Goal: Feedback & Contribution: Contribute content

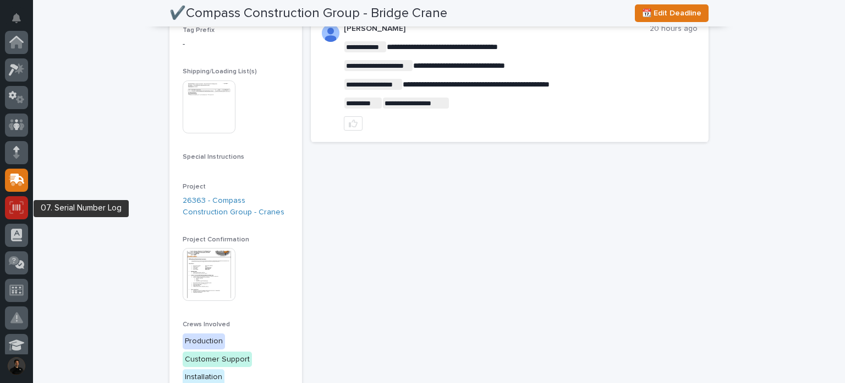
click at [12, 211] on icon at bounding box center [16, 207] width 14 height 13
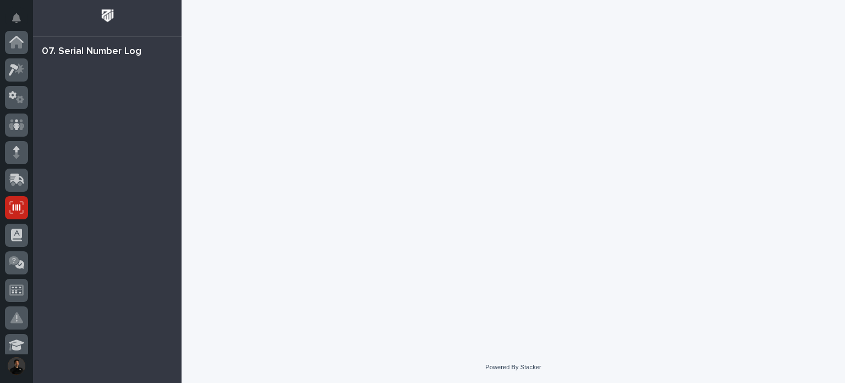
scroll to position [165, 0]
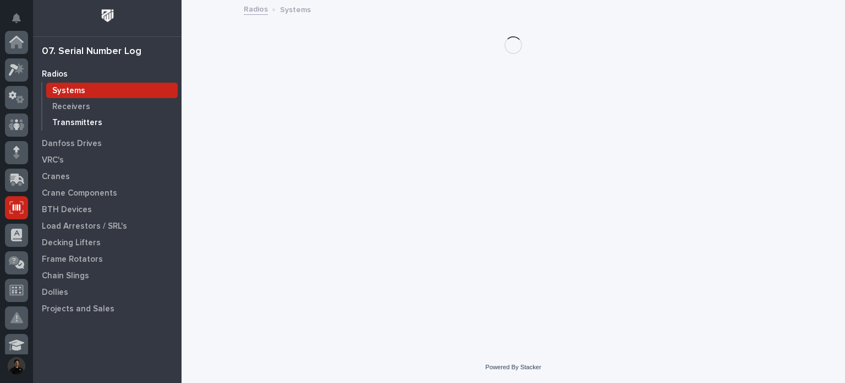
scroll to position [165, 0]
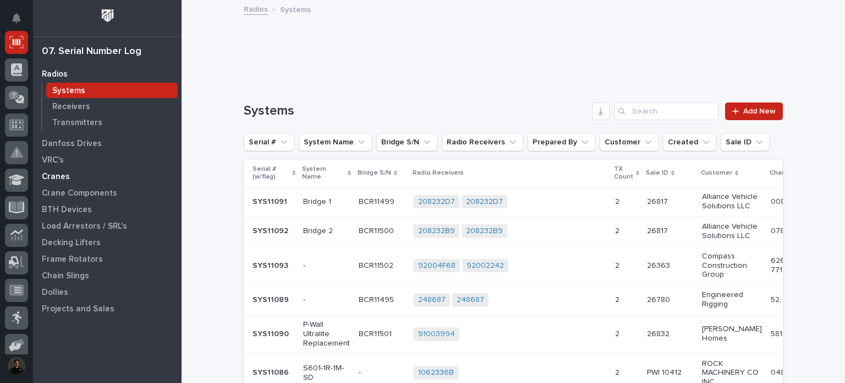
click at [62, 177] on p "Cranes" at bounding box center [56, 177] width 28 height 10
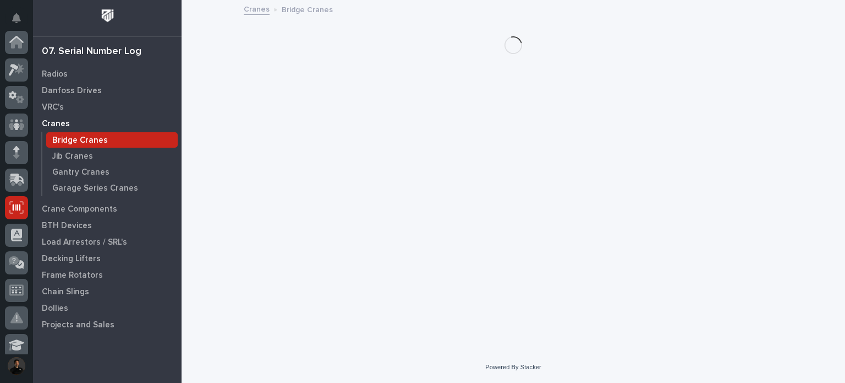
scroll to position [165, 0]
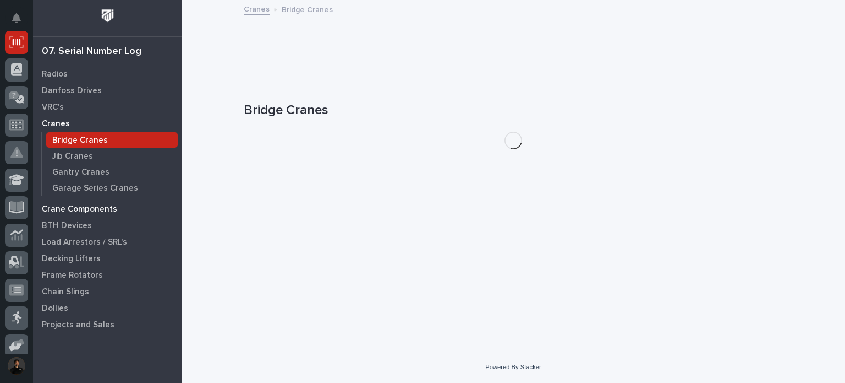
click at [76, 201] on div "Crane Components" at bounding box center [107, 208] width 143 height 15
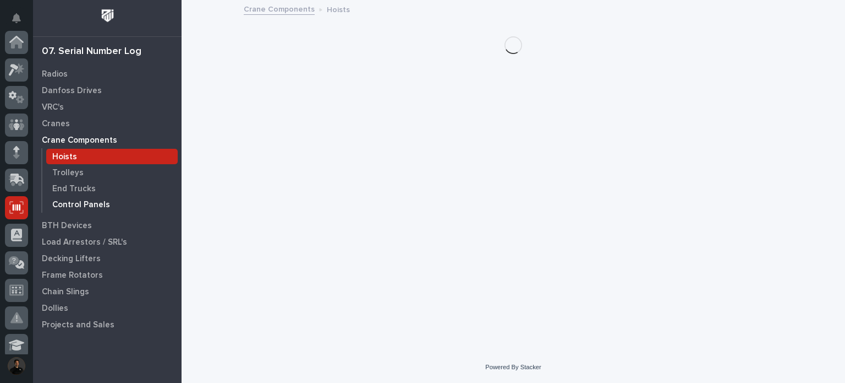
scroll to position [165, 0]
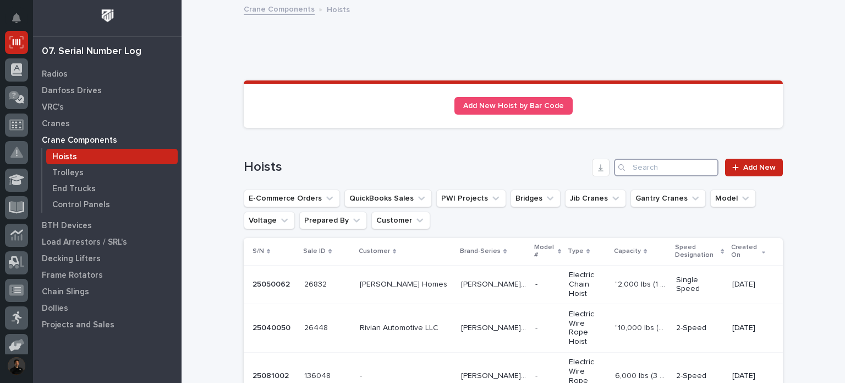
click at [683, 167] on input "Search" at bounding box center [666, 168] width 105 height 18
click at [648, 167] on input "Search" at bounding box center [666, 168] width 105 height 18
click at [649, 166] on input "Search" at bounding box center [666, 168] width 105 height 18
click at [668, 170] on input "Search" at bounding box center [666, 168] width 105 height 18
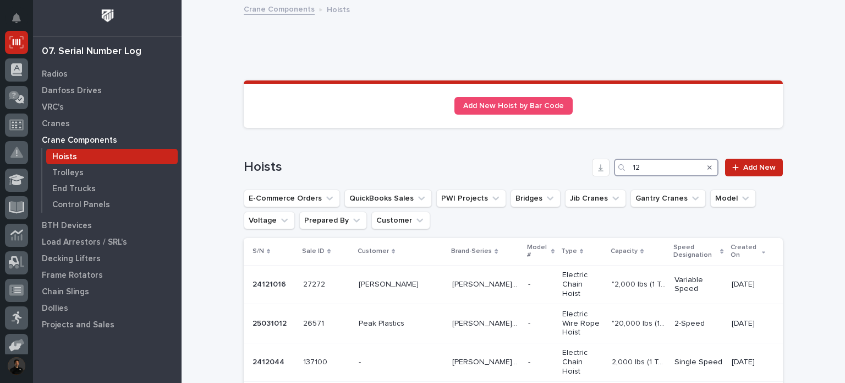
type input "1"
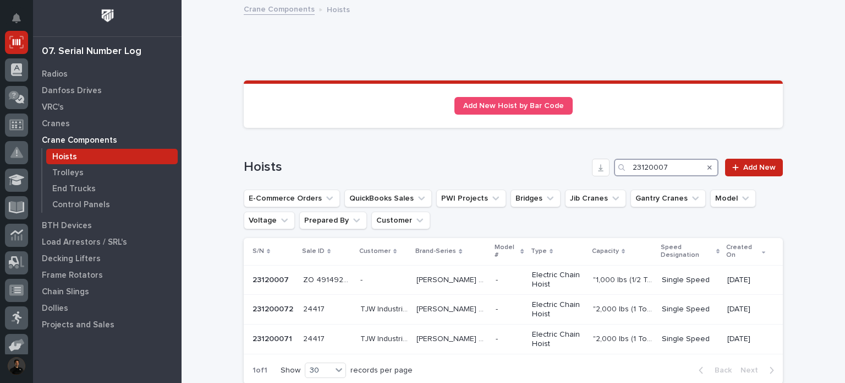
scroll to position [61, 0]
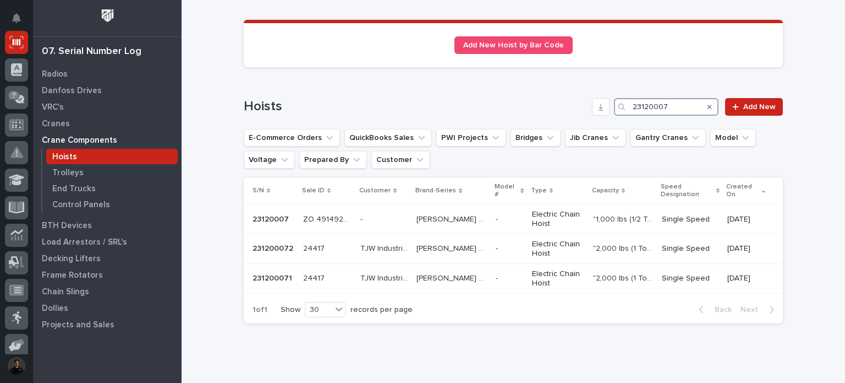
click at [655, 108] on input "23120007" at bounding box center [666, 107] width 105 height 18
type input "23120007"
click at [662, 102] on input "23120007" at bounding box center [666, 107] width 105 height 18
click at [672, 105] on input "23120007" at bounding box center [666, 107] width 105 height 18
click at [255, 212] on p "23120007" at bounding box center [272, 218] width 39 height 12
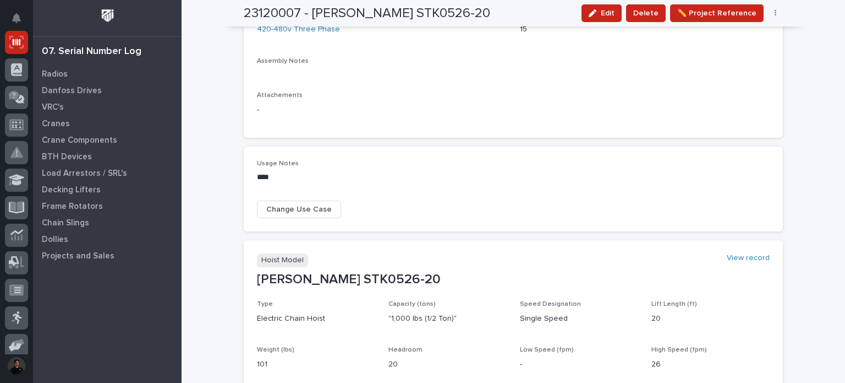
scroll to position [565, 0]
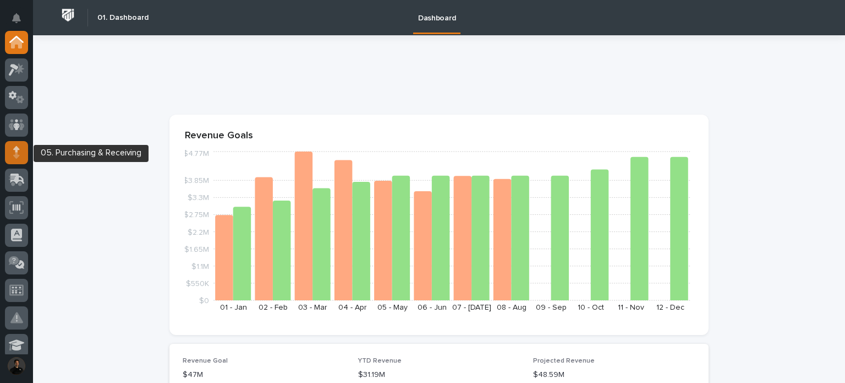
click at [23, 154] on div at bounding box center [16, 152] width 23 height 23
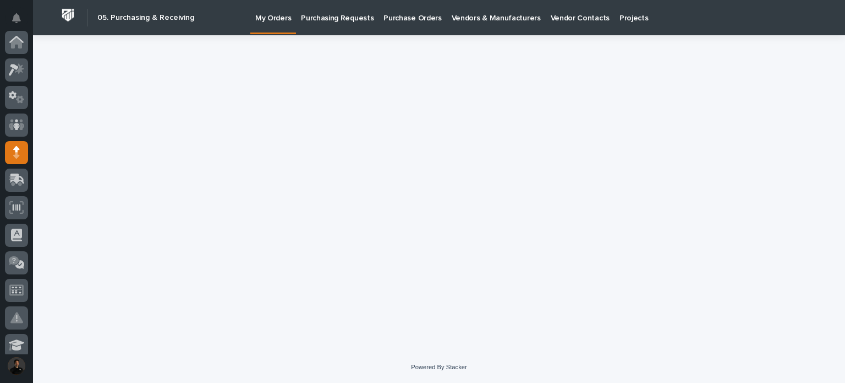
scroll to position [110, 0]
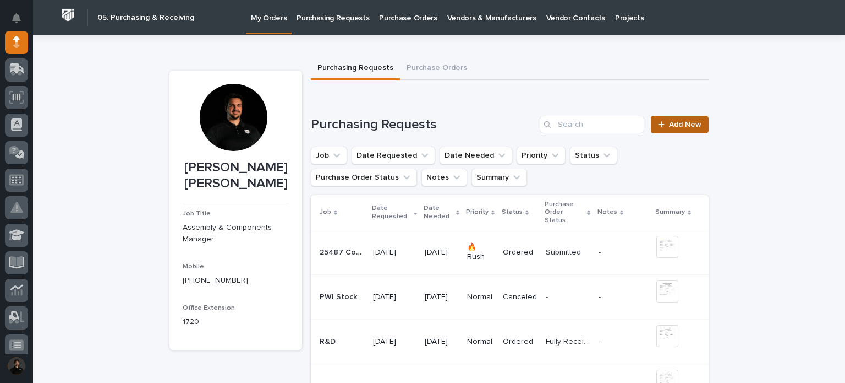
click at [685, 129] on link "Add New" at bounding box center [680, 125] width 58 height 18
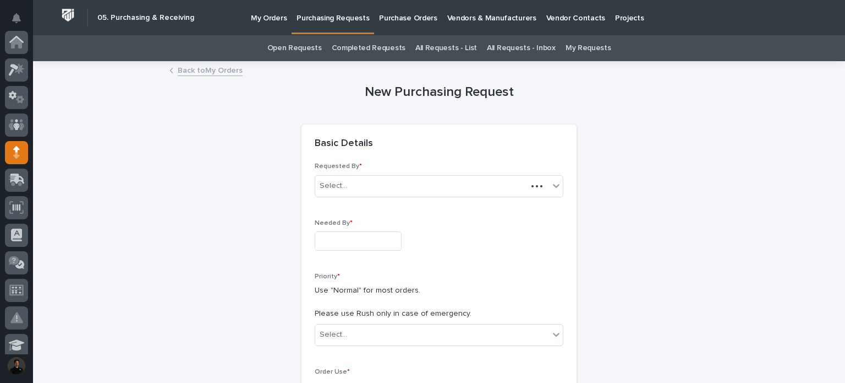
scroll to position [110, 0]
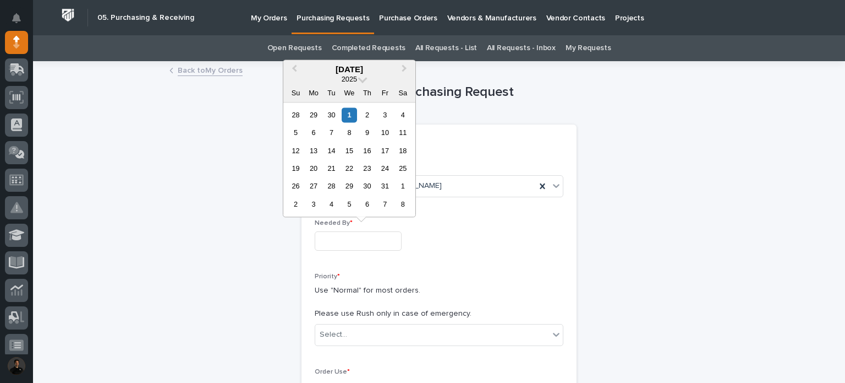
click at [323, 238] on input "text" at bounding box center [358, 240] width 87 height 19
click at [382, 121] on div "3" at bounding box center [385, 114] width 15 height 15
type input "**********"
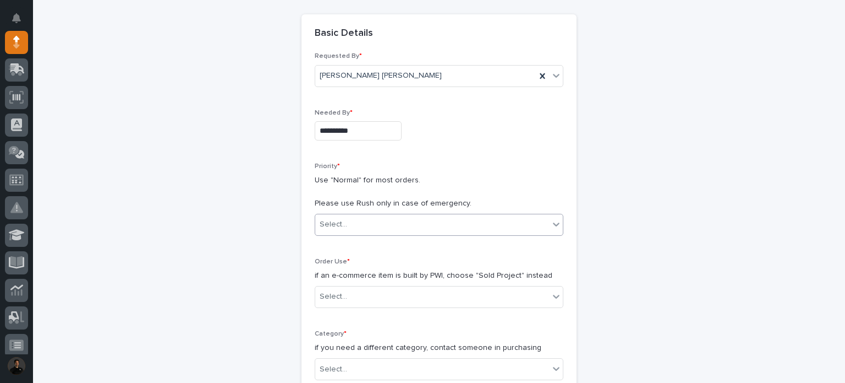
click at [372, 228] on div "Select..." at bounding box center [432, 224] width 234 height 18
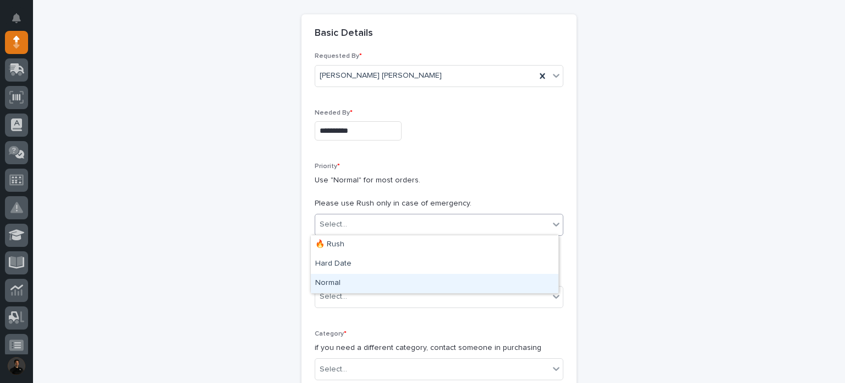
click at [346, 281] on div "Normal" at bounding box center [435, 283] width 248 height 19
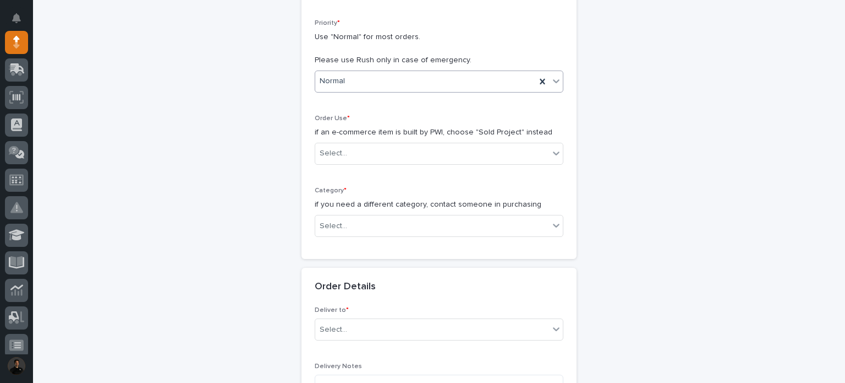
scroll to position [256, 0]
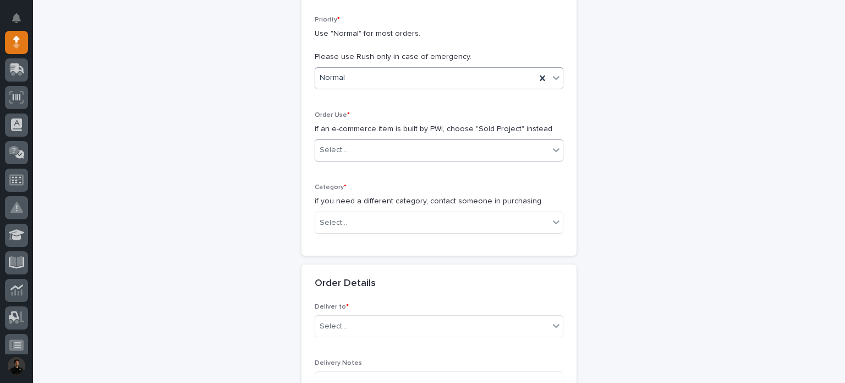
click at [387, 146] on div "Select..." at bounding box center [432, 150] width 234 height 18
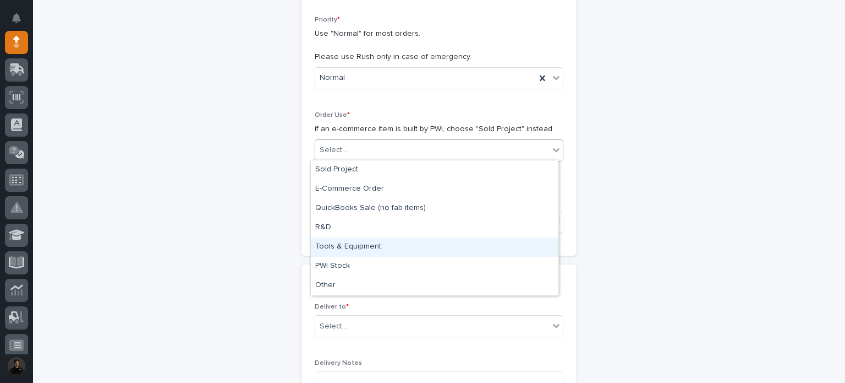
click at [417, 245] on div "Tools & Equipment" at bounding box center [435, 246] width 248 height 19
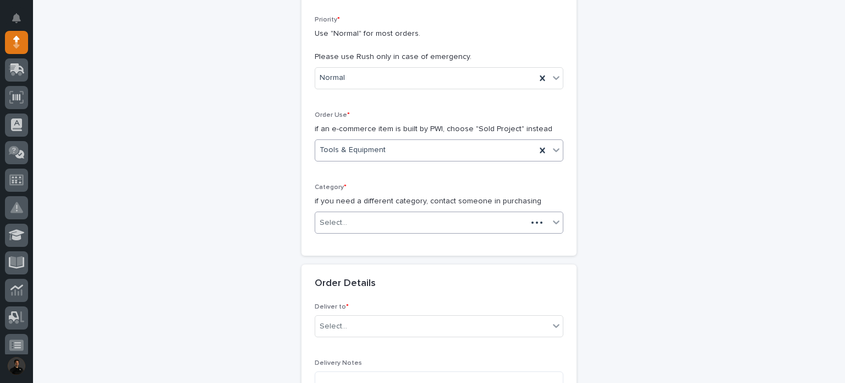
click at [382, 226] on div "Select..." at bounding box center [421, 223] width 212 height 18
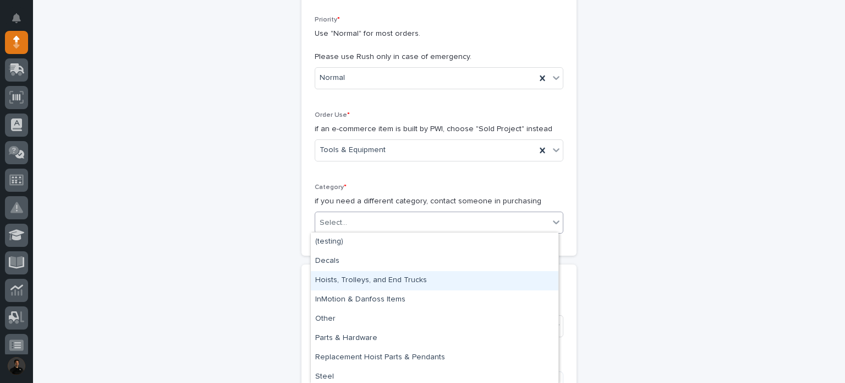
scroll to position [22, 0]
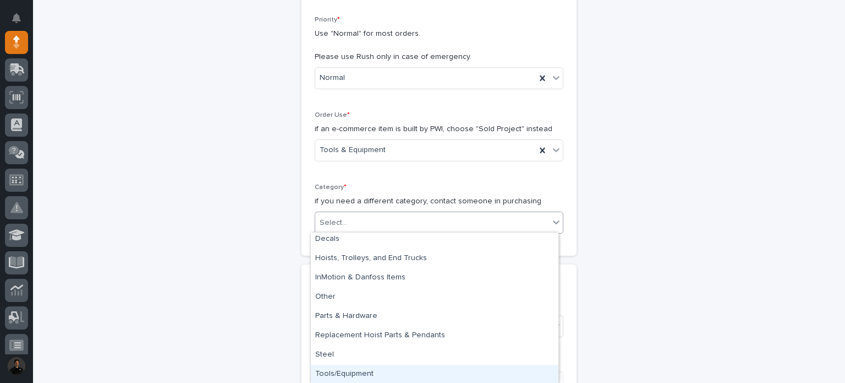
click at [369, 376] on div "Tools/Equipment" at bounding box center [435, 373] width 248 height 19
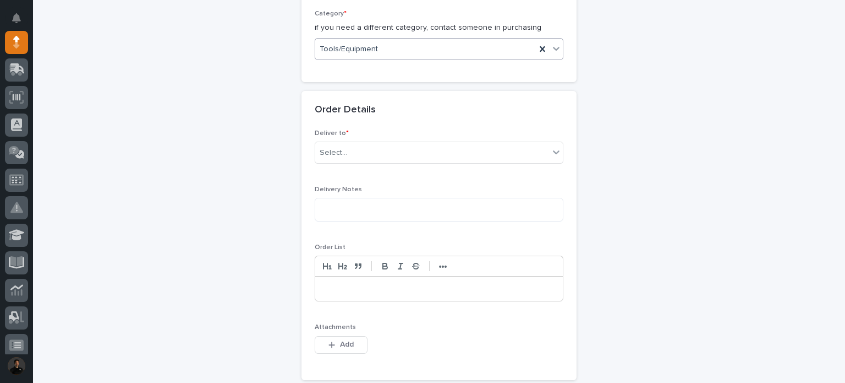
scroll to position [440, 0]
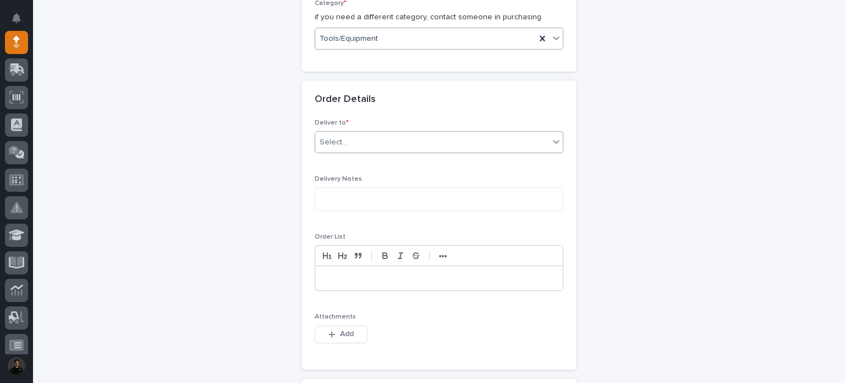
click at [361, 134] on div "Select..." at bounding box center [432, 142] width 234 height 18
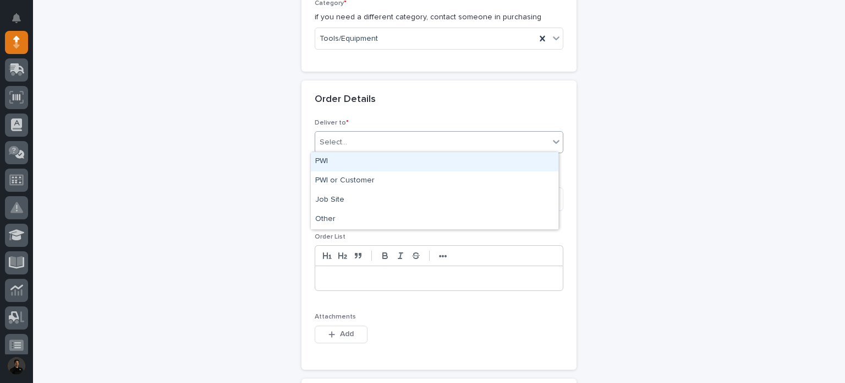
click at [351, 154] on div "PWI" at bounding box center [435, 161] width 248 height 19
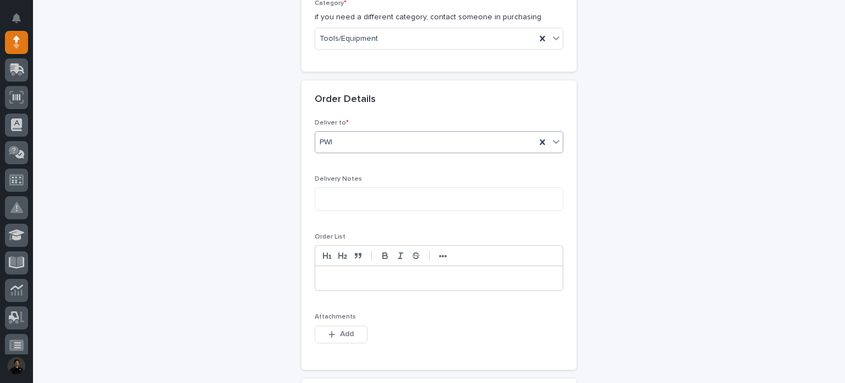
click at [337, 266] on div at bounding box center [439, 278] width 248 height 24
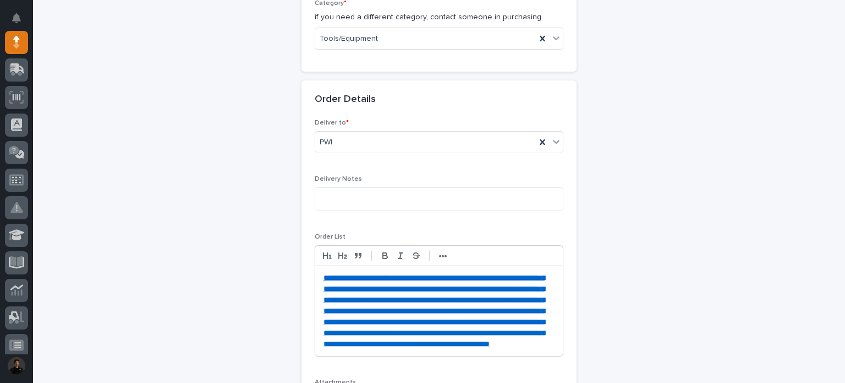
scroll to position [506, 0]
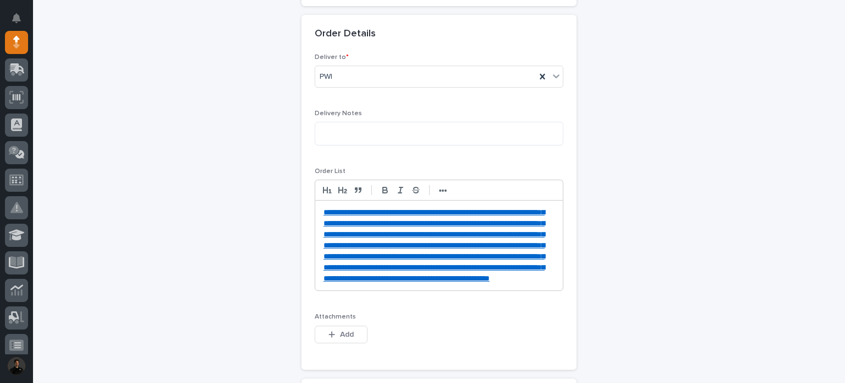
click at [315, 208] on div "**********" at bounding box center [439, 245] width 248 height 90
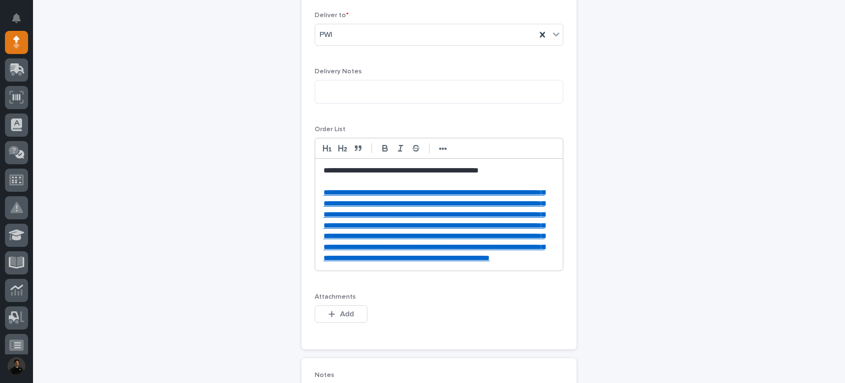
scroll to position [653, 0]
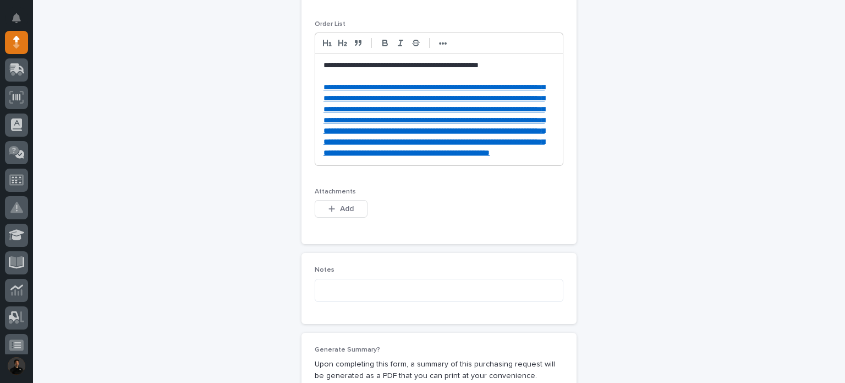
click at [463, 159] on p "**********" at bounding box center [439, 120] width 231 height 77
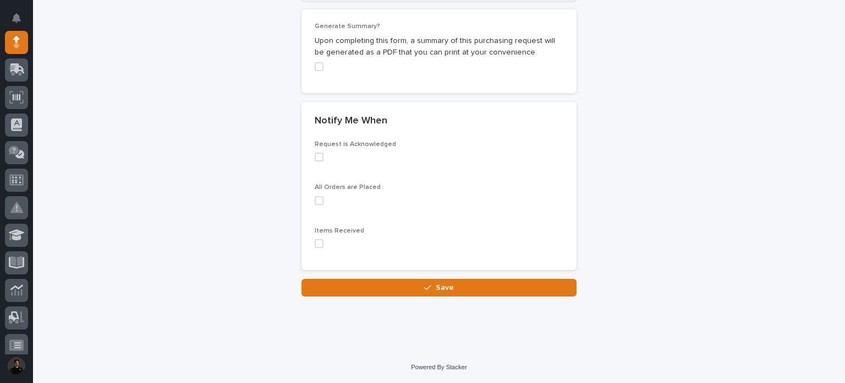
scroll to position [1040, 0]
click at [315, 239] on span at bounding box center [319, 243] width 9 height 9
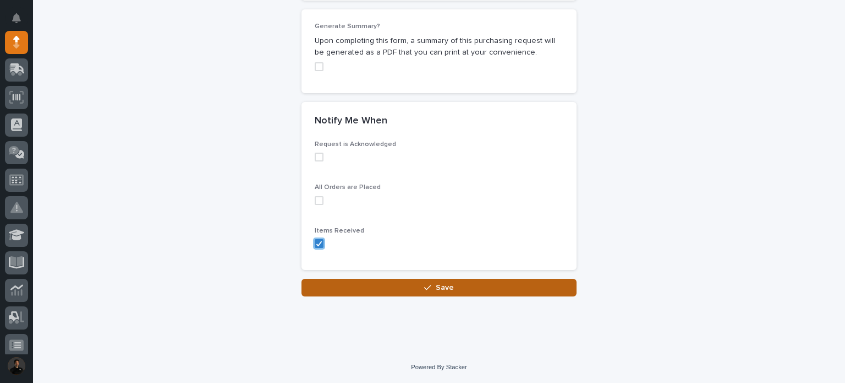
click at [370, 290] on button "Save" at bounding box center [439, 288] width 275 height 18
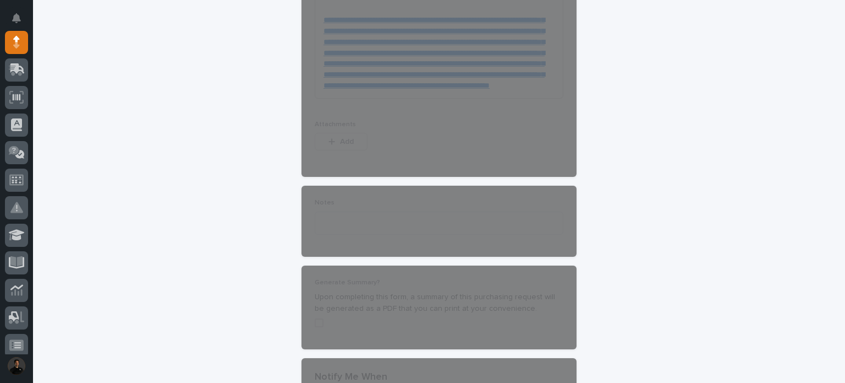
scroll to position [599, 0]
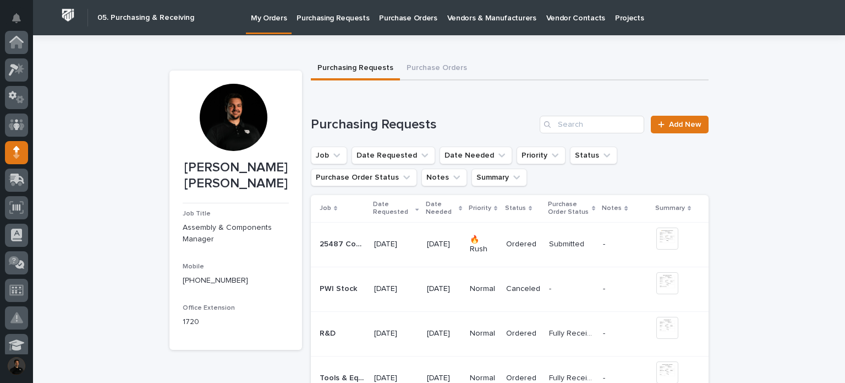
scroll to position [110, 0]
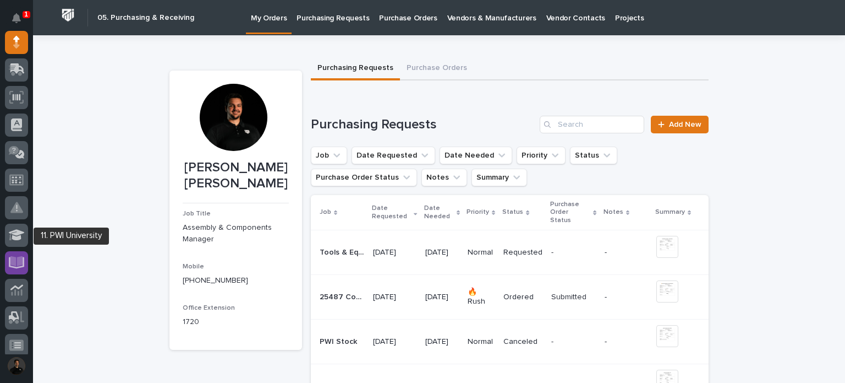
click at [19, 260] on icon at bounding box center [16, 261] width 13 height 10
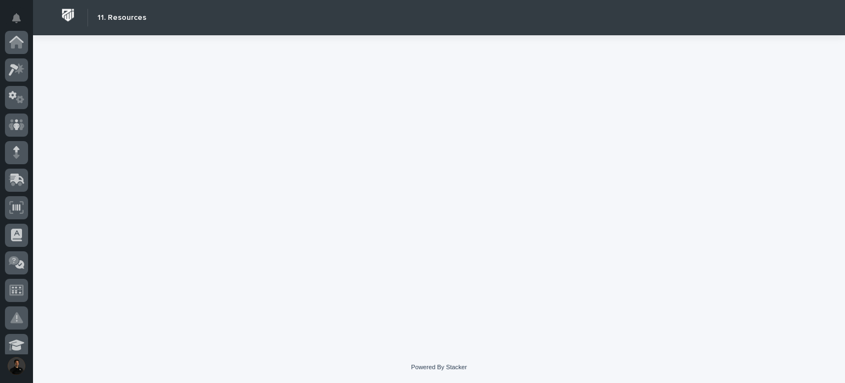
scroll to position [330, 0]
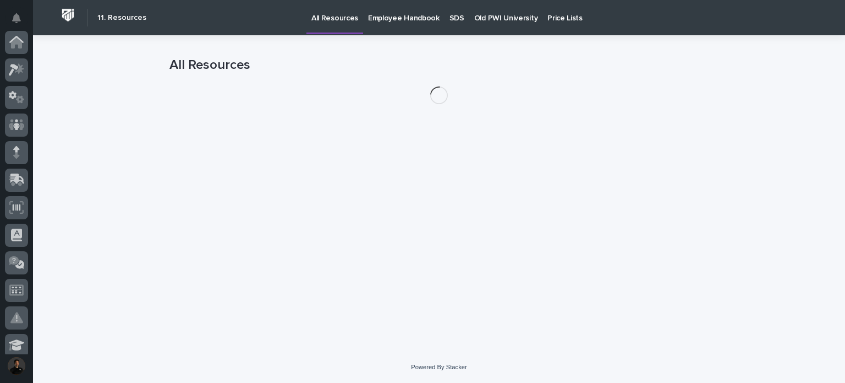
scroll to position [330, 0]
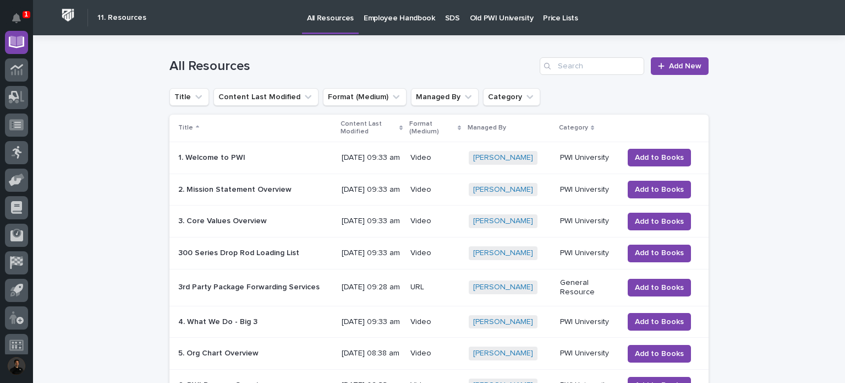
click at [491, 12] on p "Old PWI University" at bounding box center [501, 11] width 63 height 23
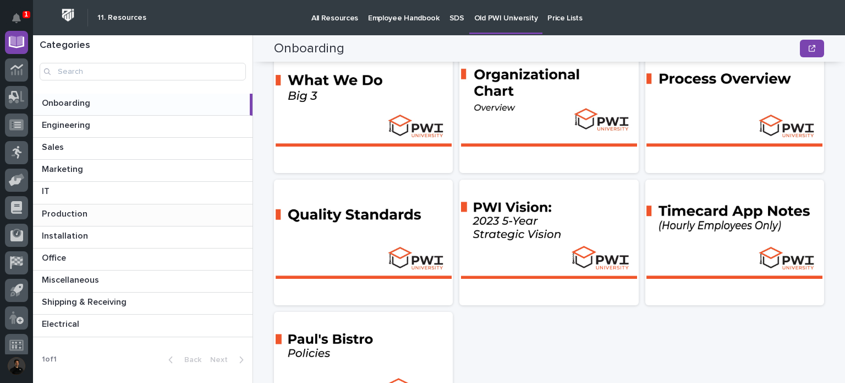
scroll to position [184, 0]
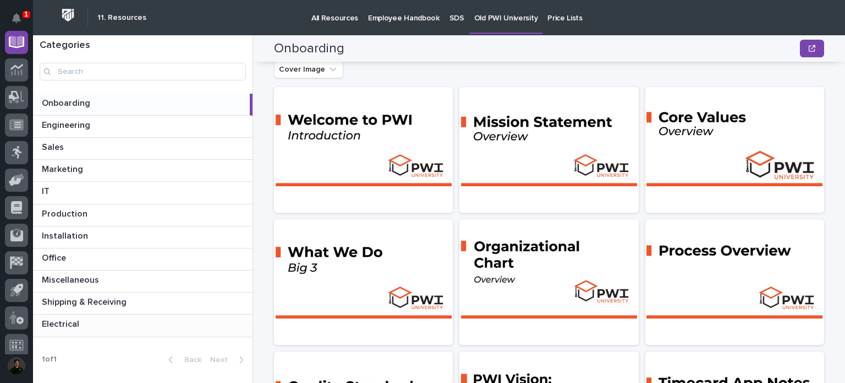
click at [88, 319] on p at bounding box center [145, 324] width 206 height 10
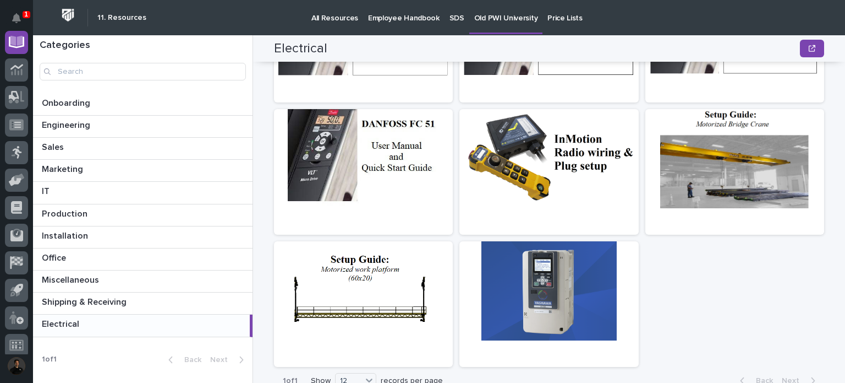
scroll to position [401, 0]
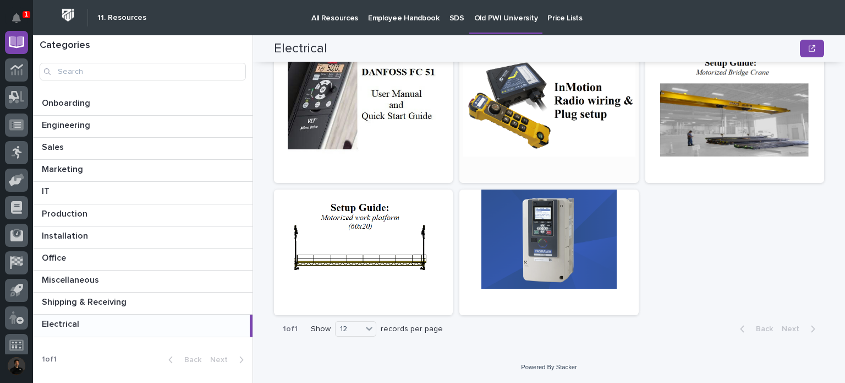
click at [517, 108] on div at bounding box center [549, 106] width 179 height 99
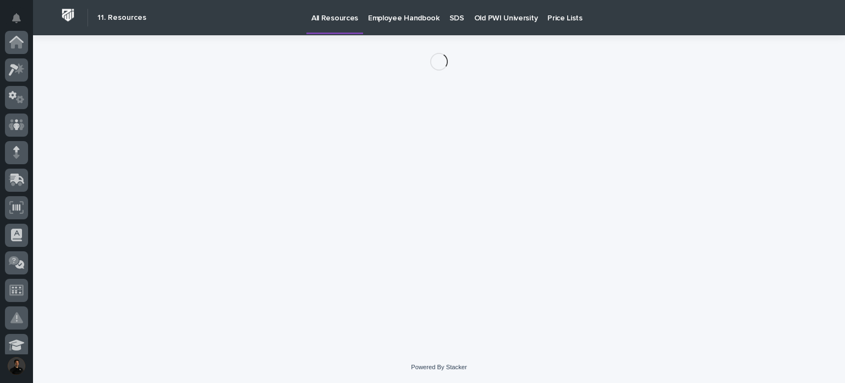
scroll to position [330, 0]
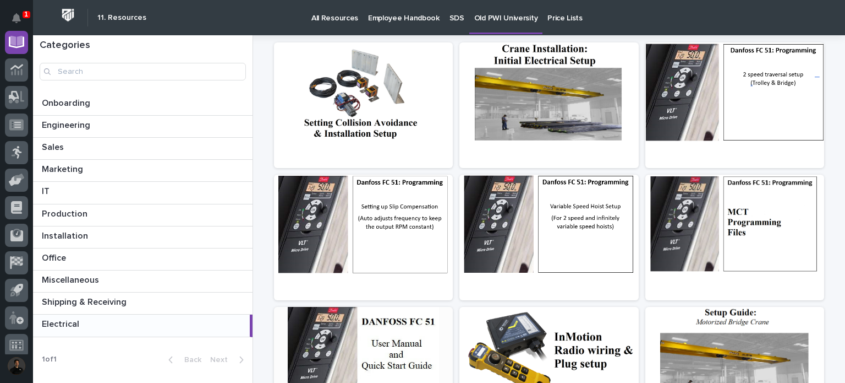
scroll to position [256, 0]
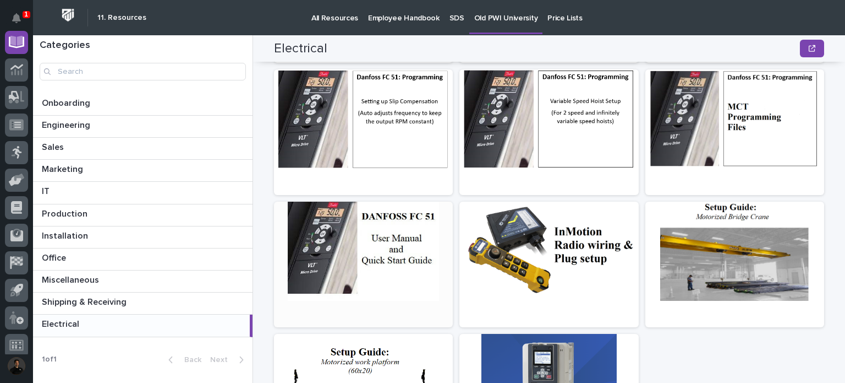
click at [379, 245] on div at bounding box center [363, 250] width 179 height 99
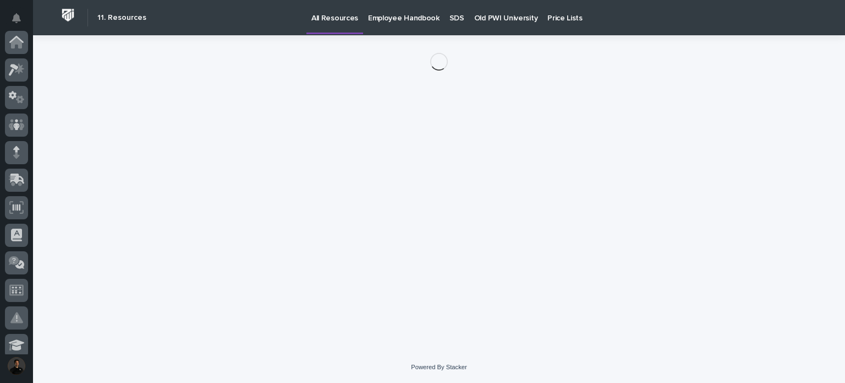
scroll to position [330, 0]
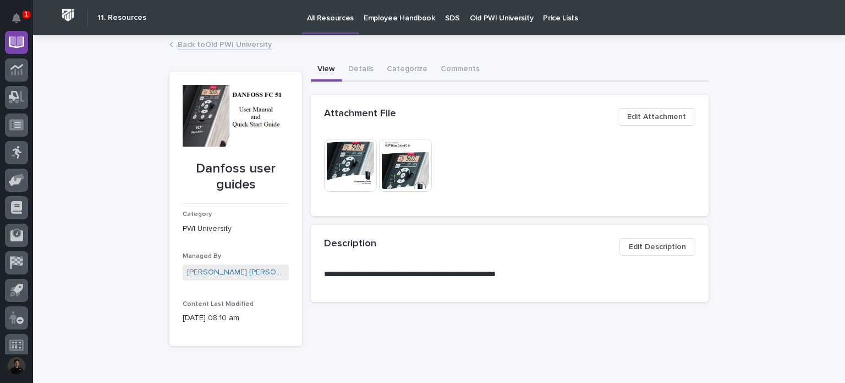
click at [227, 48] on link "Back to Old PWI University" at bounding box center [225, 43] width 94 height 13
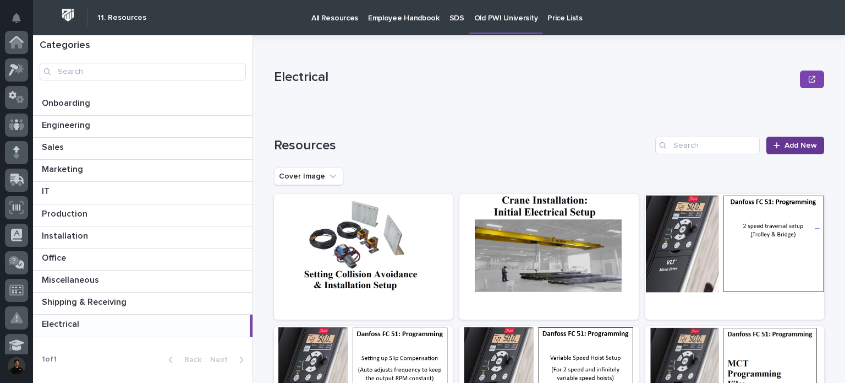
scroll to position [330, 0]
click at [790, 139] on link "Add New" at bounding box center [796, 146] width 58 height 18
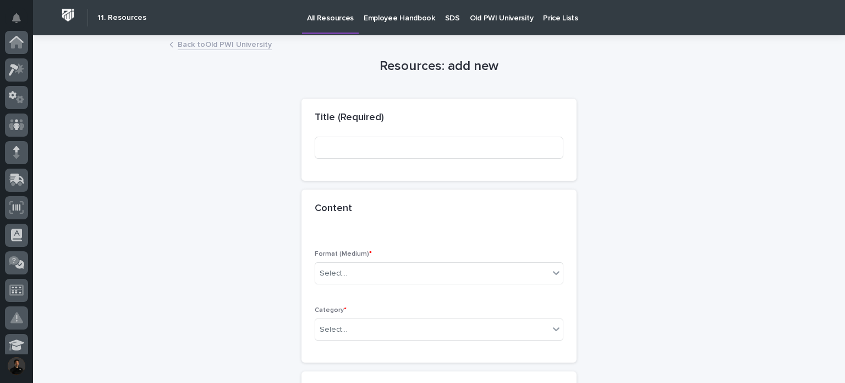
scroll to position [330, 0]
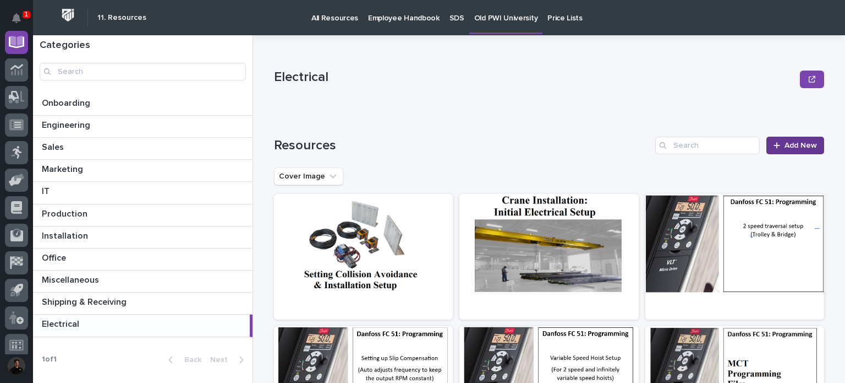
click at [794, 141] on span "Add New" at bounding box center [801, 145] width 32 height 10
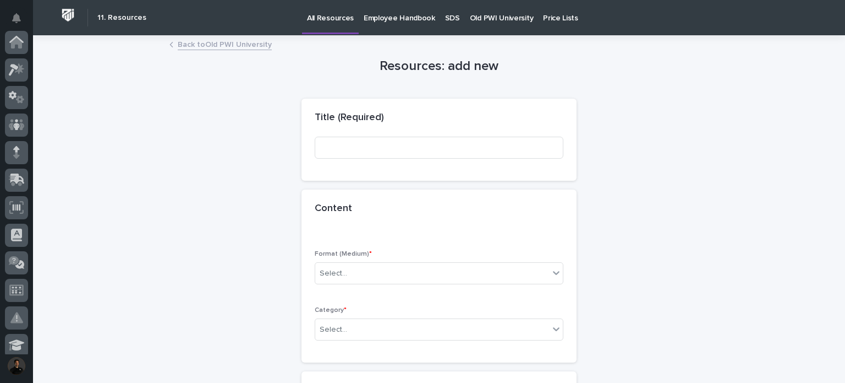
scroll to position [330, 0]
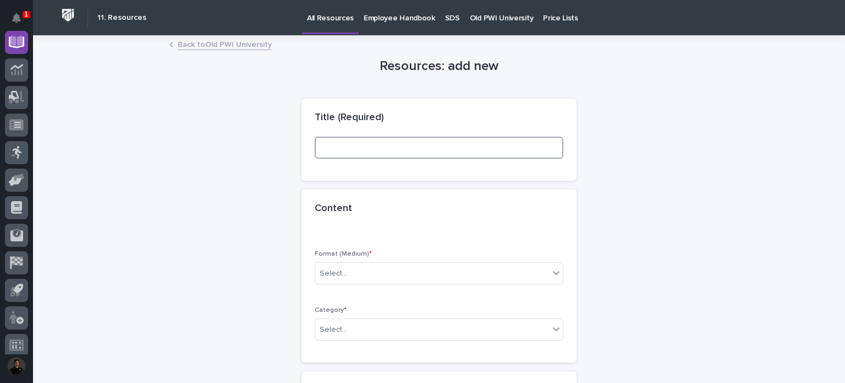
click at [421, 152] on input at bounding box center [439, 148] width 249 height 22
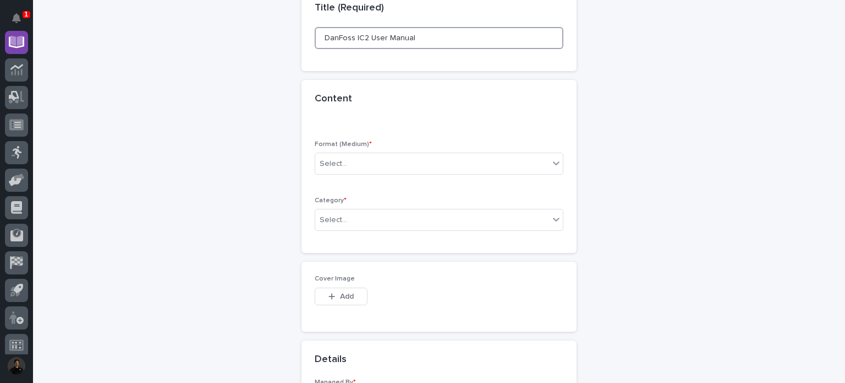
scroll to position [110, 0]
type input "DanFoss IC2 User Manual"
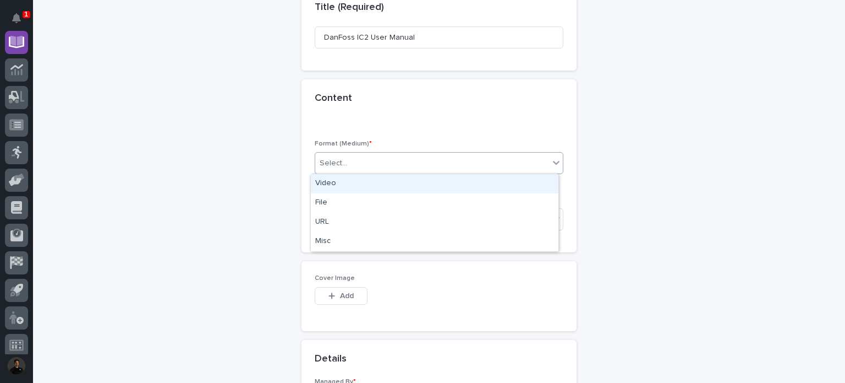
click at [410, 166] on div "Select..." at bounding box center [432, 163] width 234 height 18
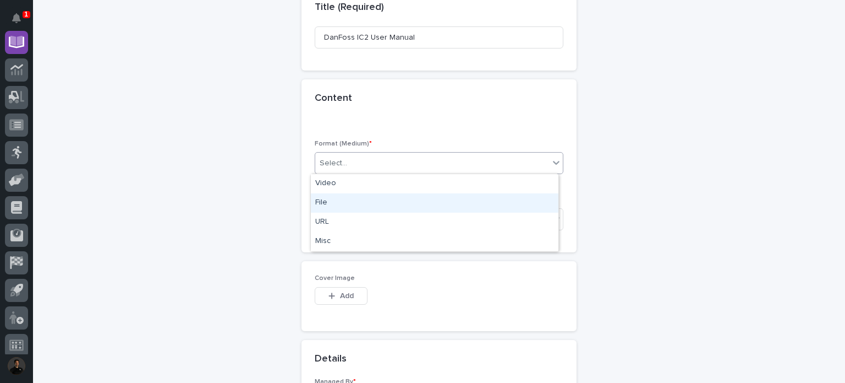
click at [351, 196] on div "File" at bounding box center [435, 202] width 248 height 19
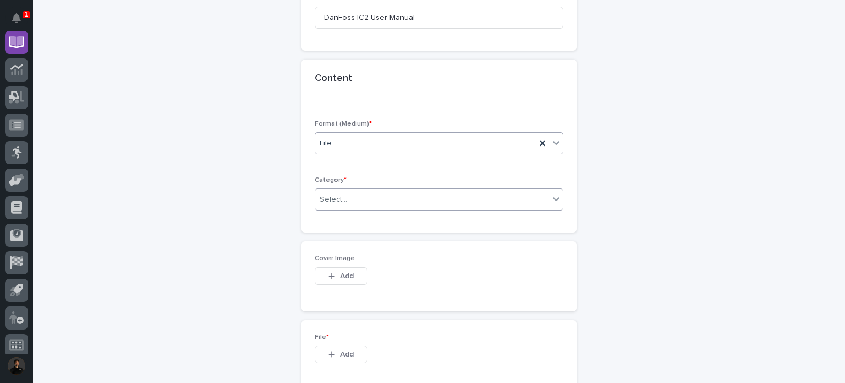
scroll to position [149, 0]
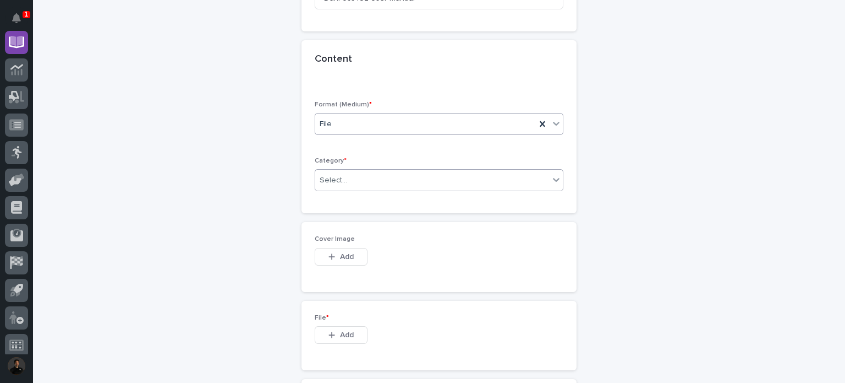
click at [362, 173] on div "Select..." at bounding box center [432, 180] width 234 height 18
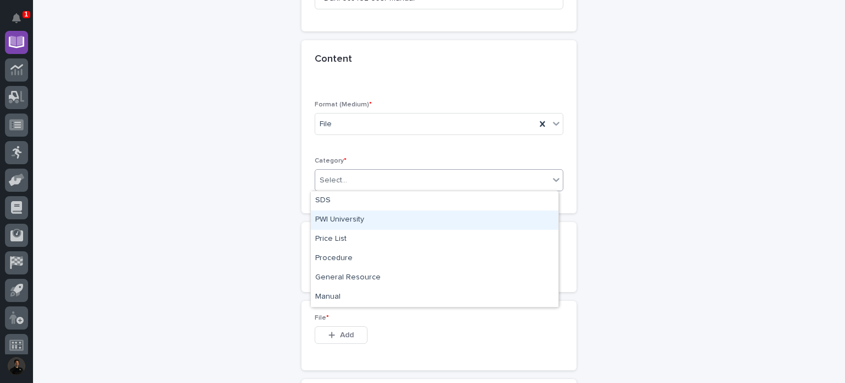
click at [375, 222] on div "PWI University" at bounding box center [435, 219] width 248 height 19
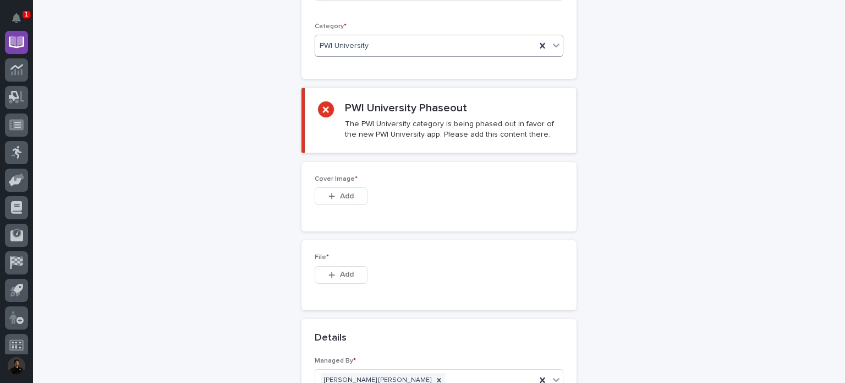
scroll to position [274, 0]
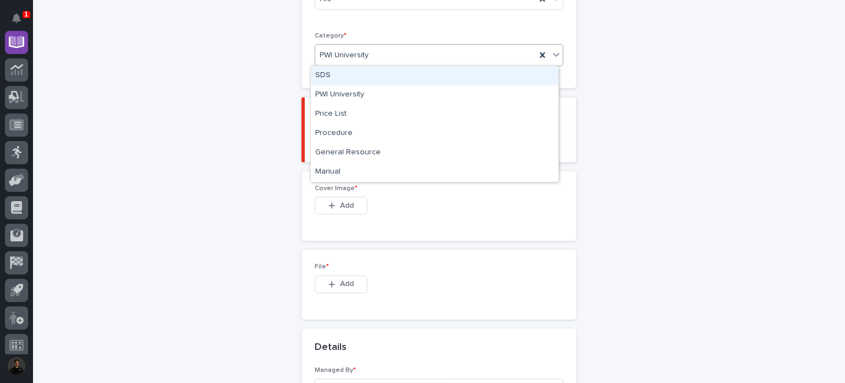
click at [405, 57] on div "PWI University" at bounding box center [425, 55] width 221 height 18
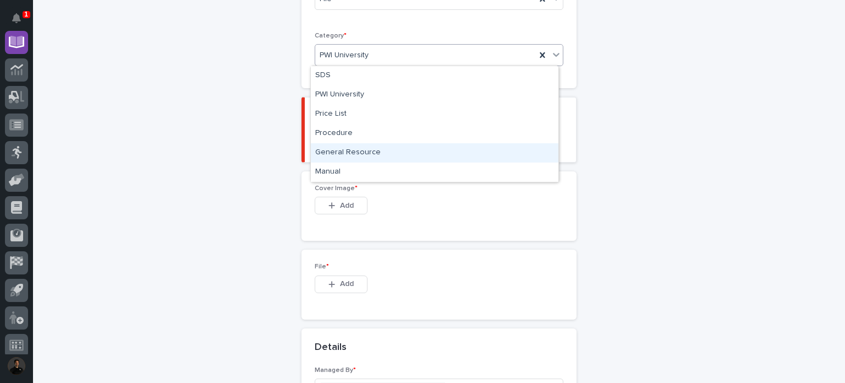
click at [674, 227] on div "Resources: add new Loading... Saving… Loading... Saving… Loading... Saving… Tit…" at bounding box center [439, 225] width 539 height 926
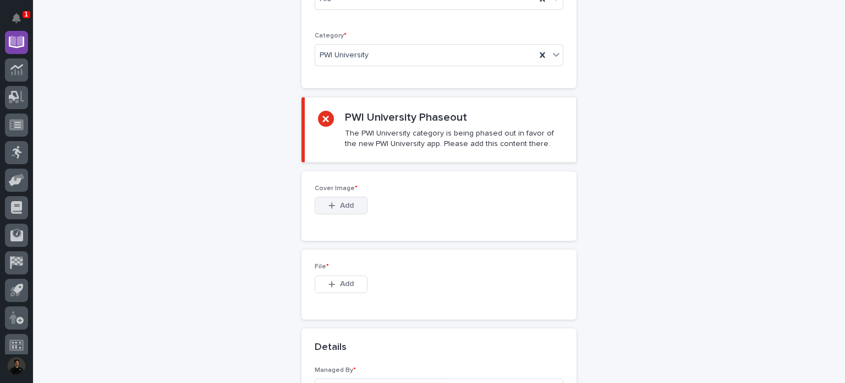
scroll to position [348, 0]
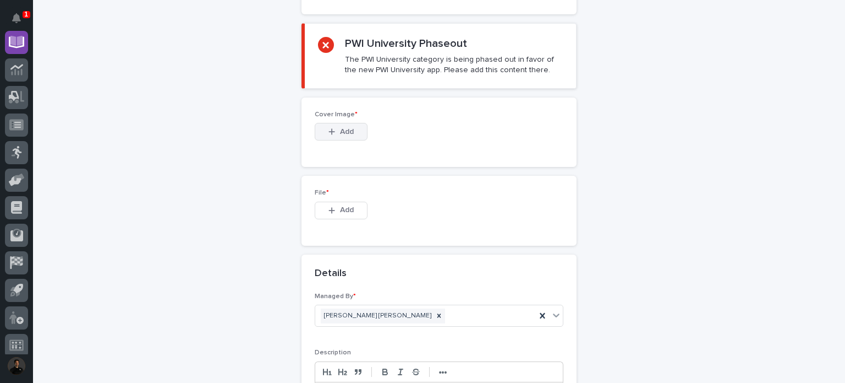
click at [342, 127] on span "Add" at bounding box center [347, 132] width 14 height 10
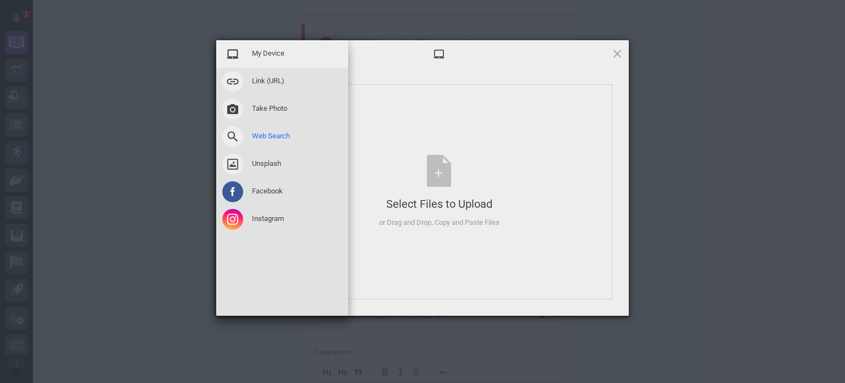
click at [342, 140] on div "Web Search" at bounding box center [282, 137] width 132 height 28
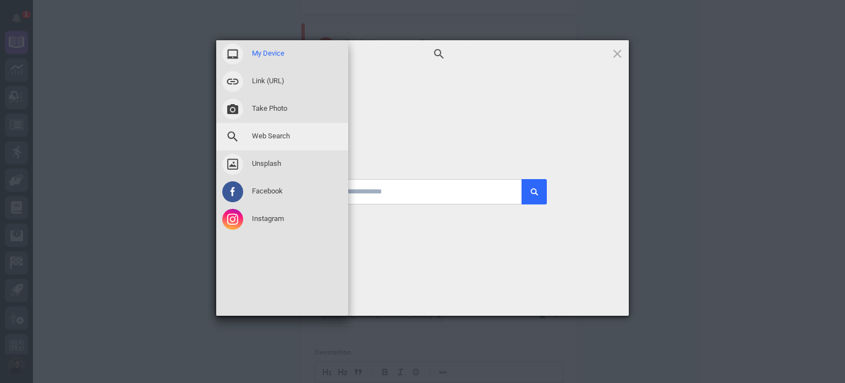
click at [231, 58] on span at bounding box center [232, 53] width 21 height 21
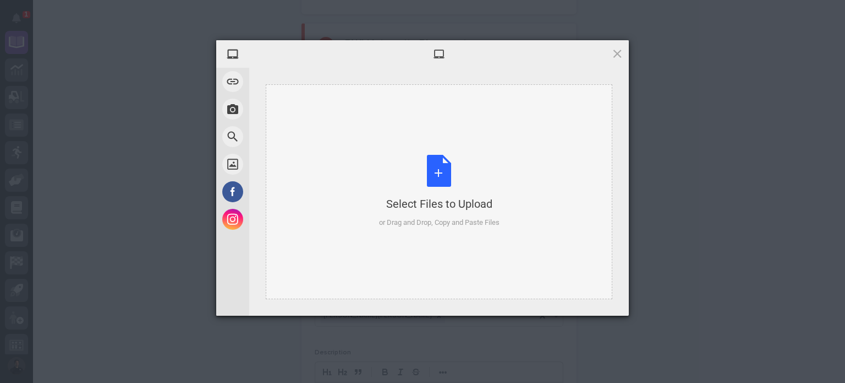
click at [454, 191] on div "Select Files to Upload or Drag and Drop, Copy and Paste Files" at bounding box center [439, 191] width 121 height 73
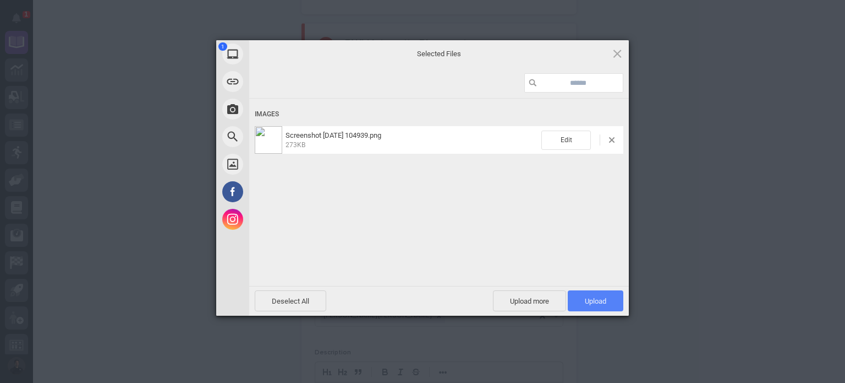
click at [591, 309] on span "Upload 1" at bounding box center [596, 300] width 56 height 21
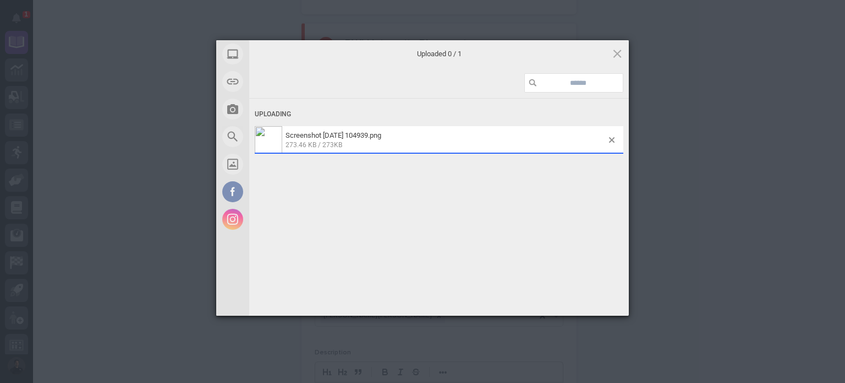
scroll to position [368, 0]
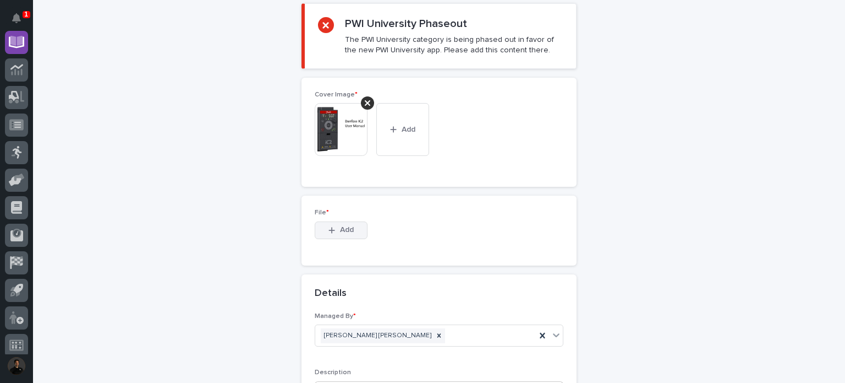
click at [320, 234] on button "Add" at bounding box center [341, 230] width 53 height 18
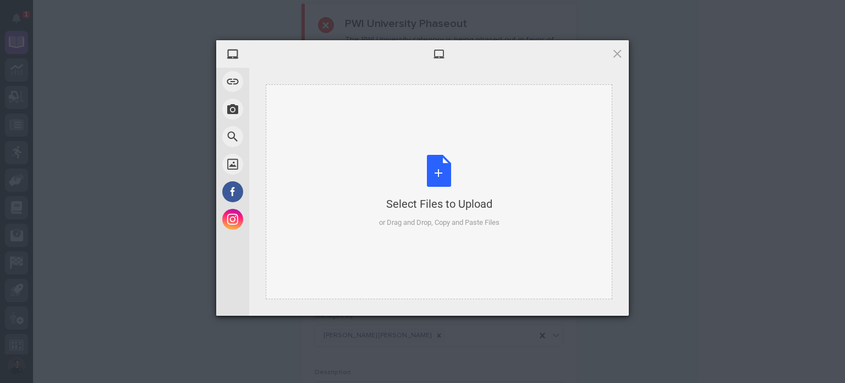
click at [465, 202] on div "Select Files to Upload" at bounding box center [439, 203] width 121 height 15
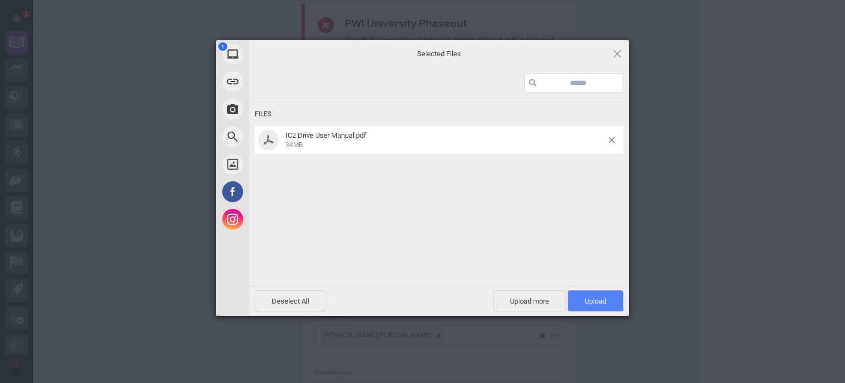
click at [602, 300] on span "Upload 1" at bounding box center [595, 301] width 21 height 8
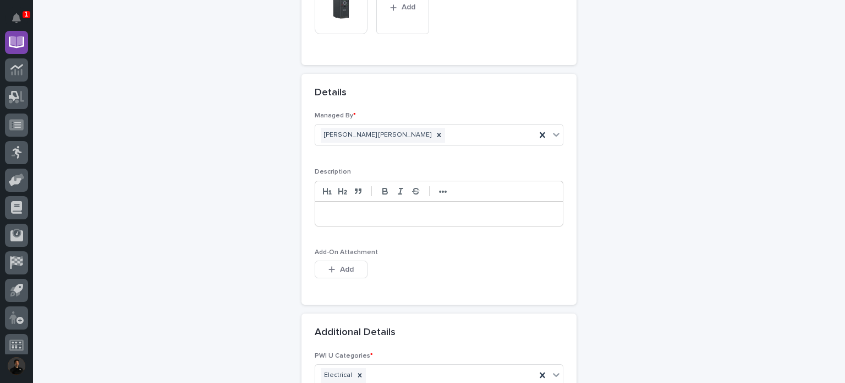
scroll to position [681, 0]
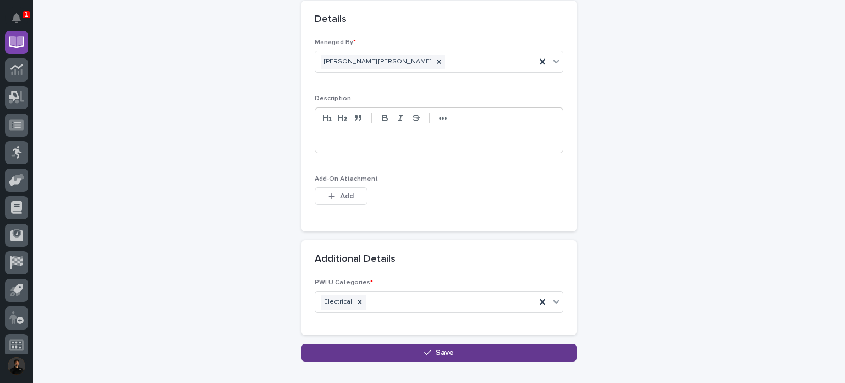
click at [411, 348] on button "Save" at bounding box center [439, 352] width 275 height 18
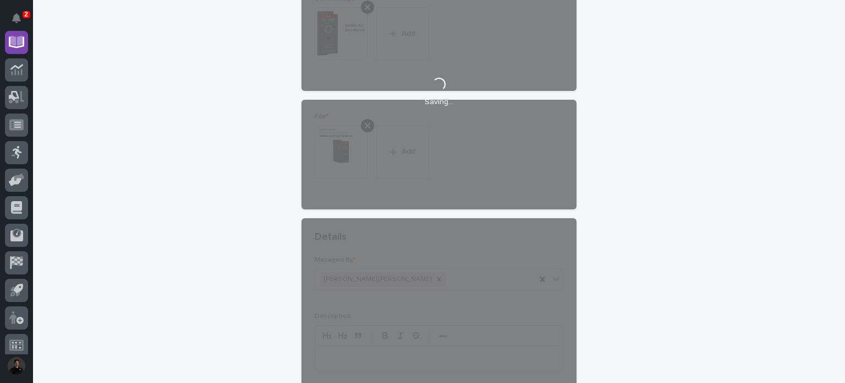
scroll to position [461, 0]
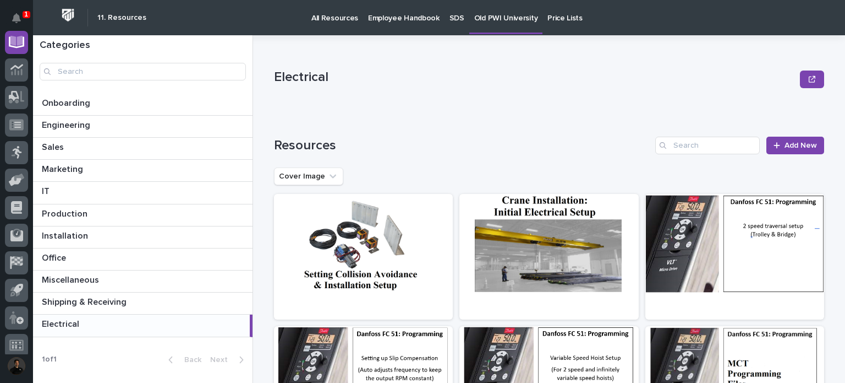
click at [507, 19] on p "Old PWI University" at bounding box center [505, 11] width 63 height 23
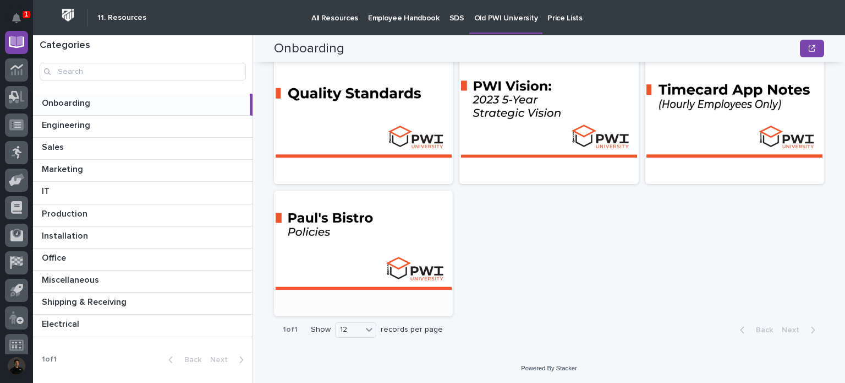
scroll to position [478, 0]
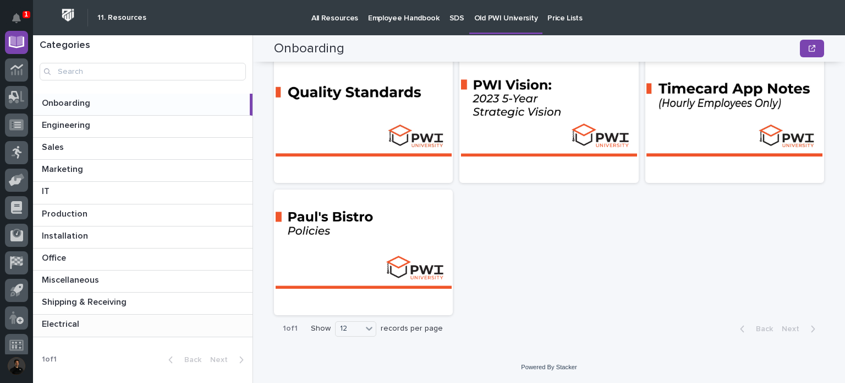
click at [166, 324] on p at bounding box center [145, 324] width 206 height 10
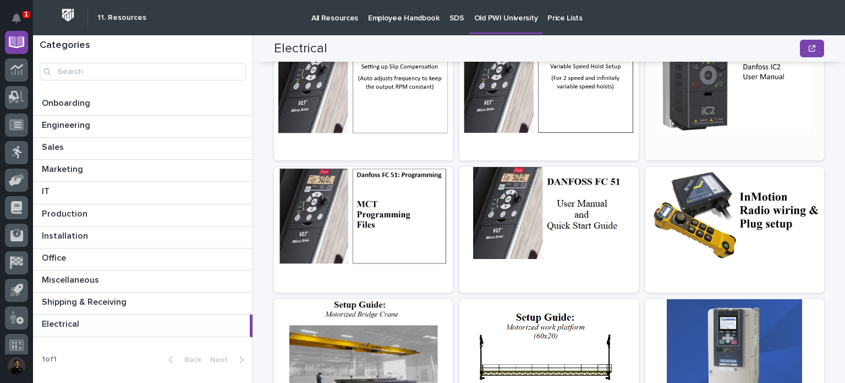
scroll to position [293, 0]
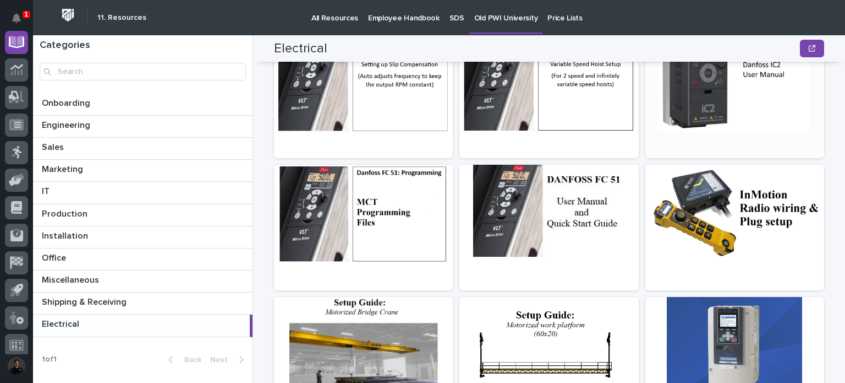
click at [769, 83] on div at bounding box center [735, 81] width 179 height 99
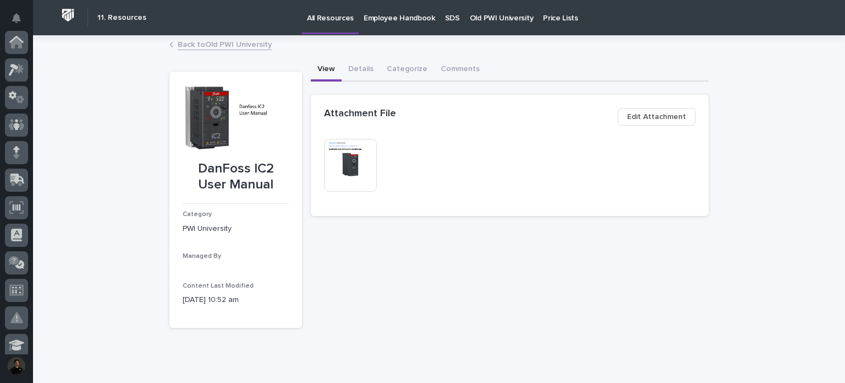
scroll to position [330, 0]
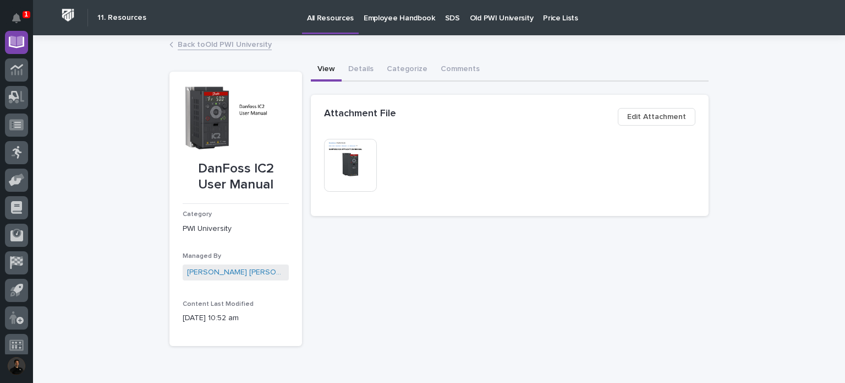
click at [353, 163] on img at bounding box center [350, 165] width 53 height 53
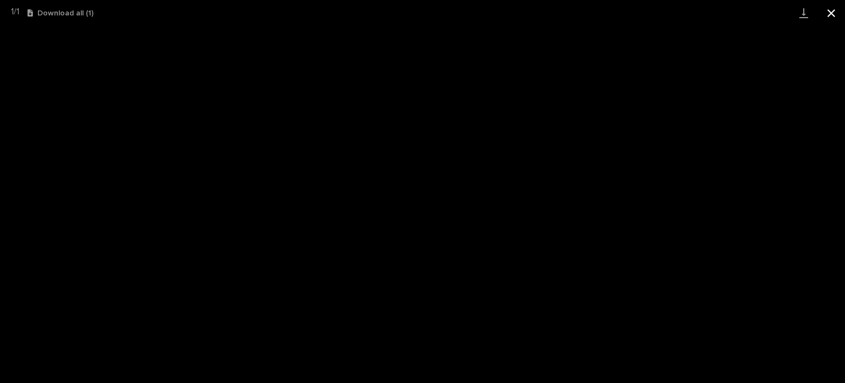
click at [839, 2] on button "Close gallery" at bounding box center [832, 13] width 28 height 26
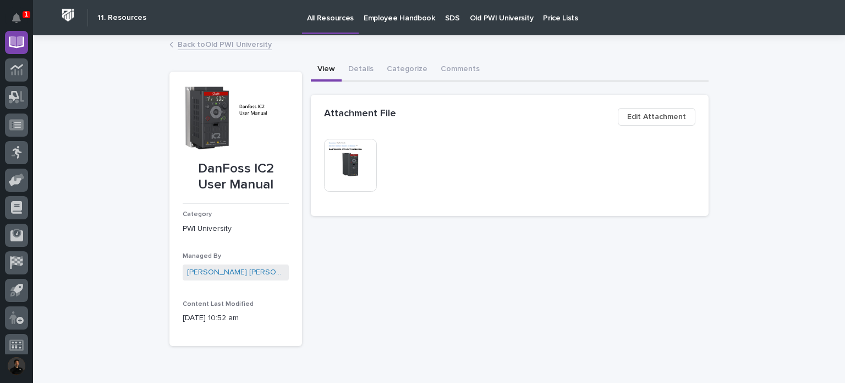
click at [224, 41] on link "Back to Old PWI University" at bounding box center [225, 43] width 94 height 13
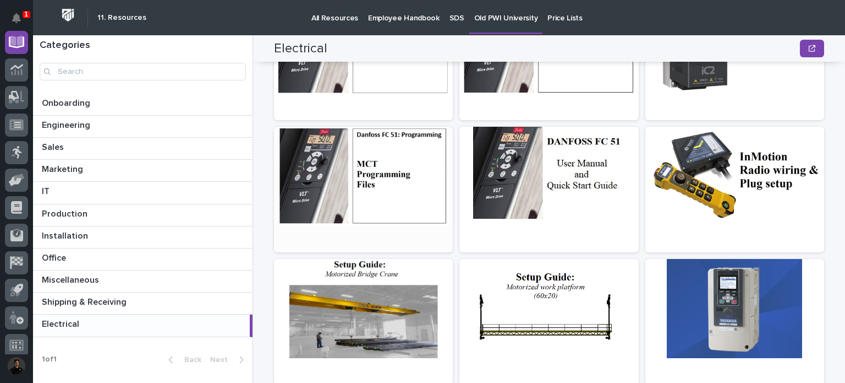
scroll to position [401, 0]
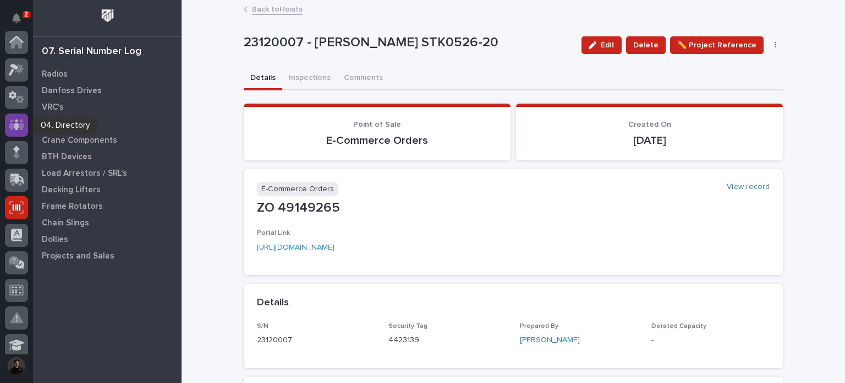
click at [14, 135] on div at bounding box center [16, 124] width 23 height 23
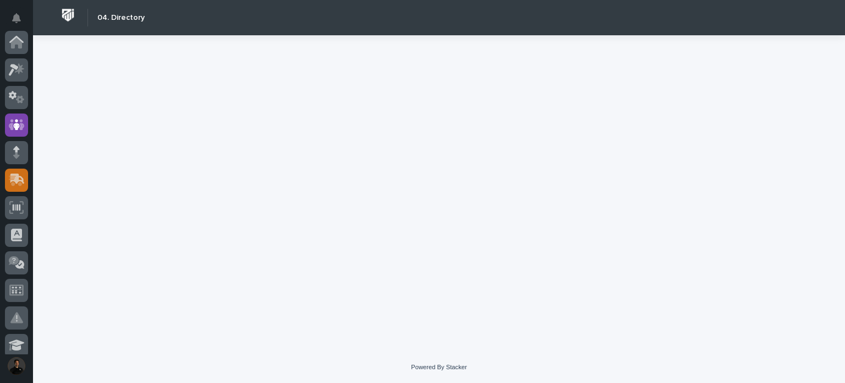
scroll to position [83, 0]
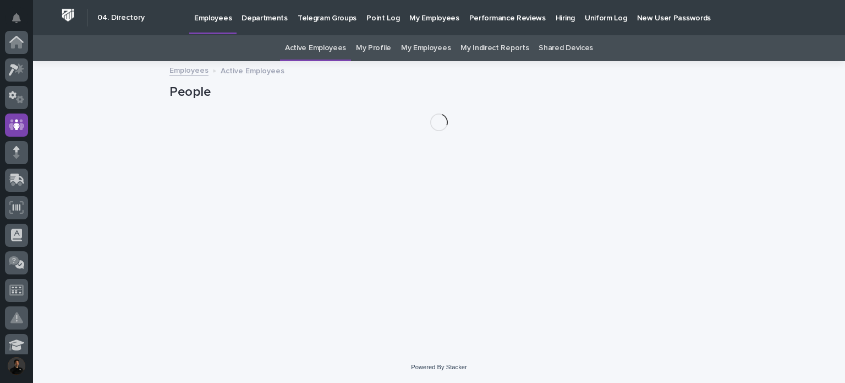
scroll to position [83, 0]
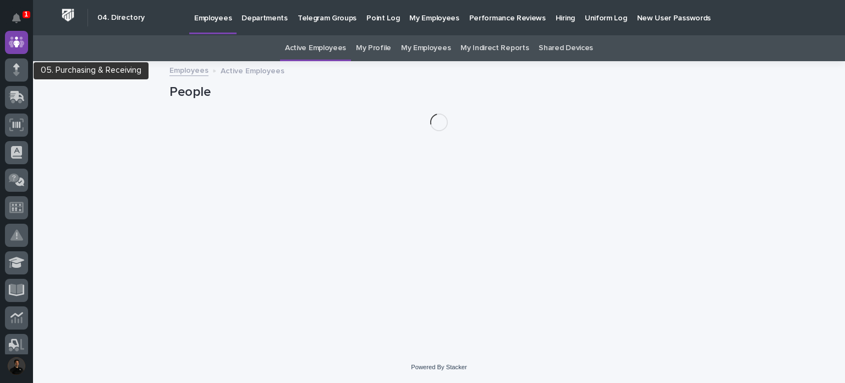
click at [21, 72] on div at bounding box center [16, 69] width 23 height 23
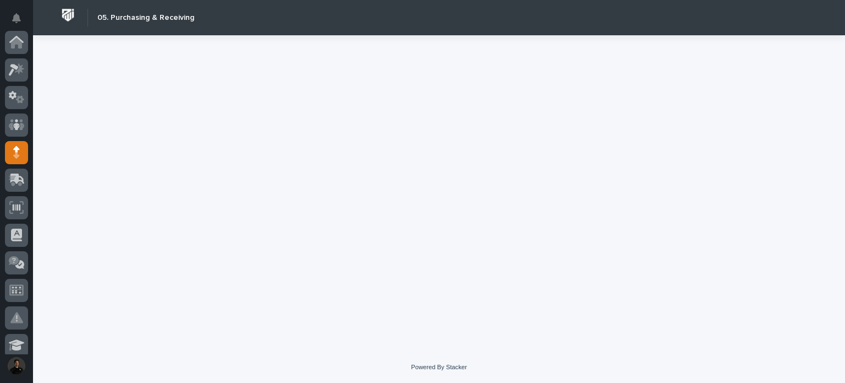
scroll to position [110, 0]
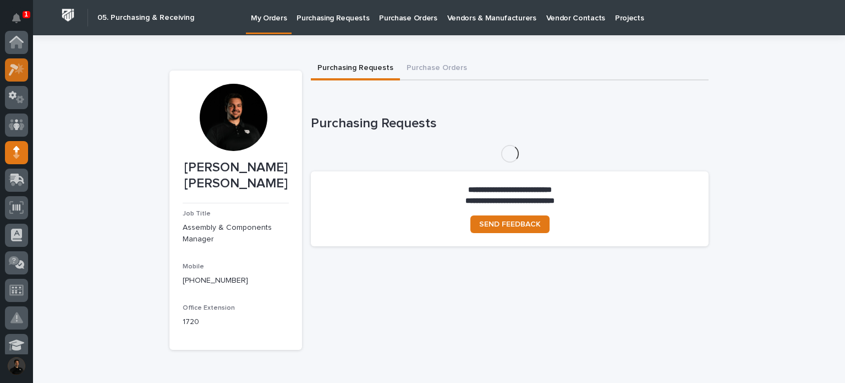
click at [9, 73] on icon at bounding box center [17, 69] width 16 height 13
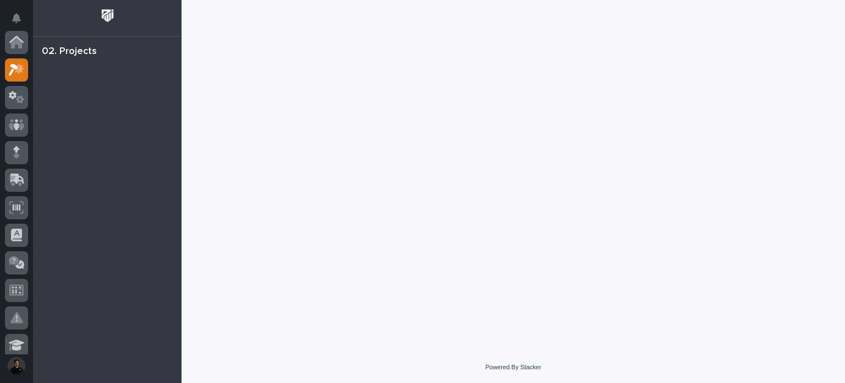
scroll to position [28, 0]
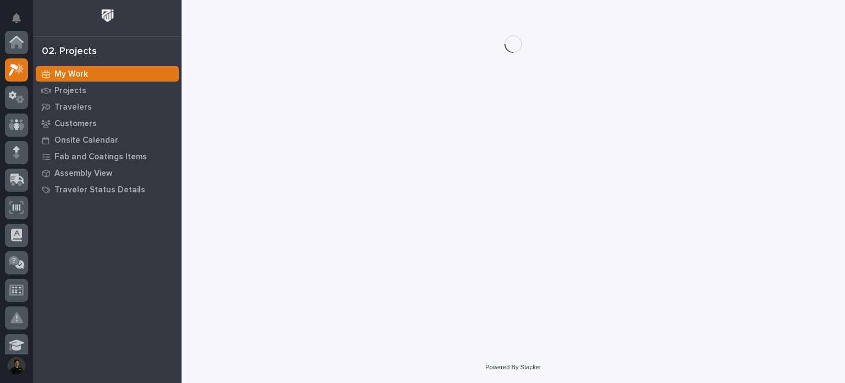
scroll to position [28, 0]
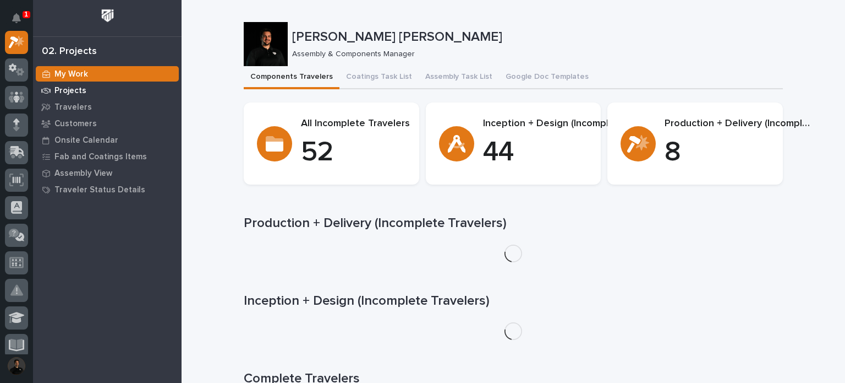
click at [73, 88] on p "Projects" at bounding box center [70, 91] width 32 height 10
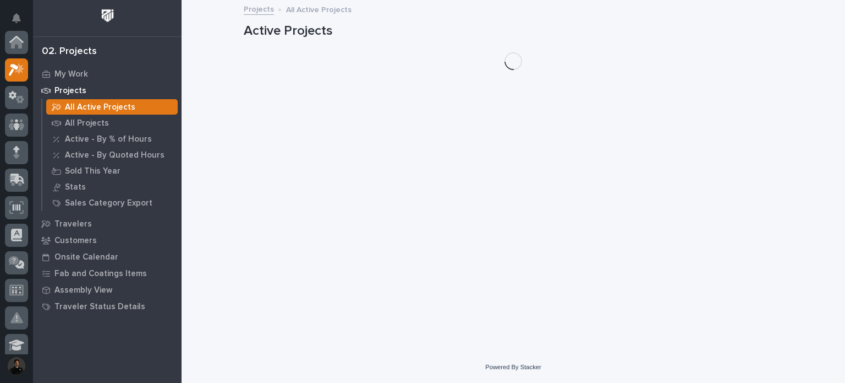
scroll to position [28, 0]
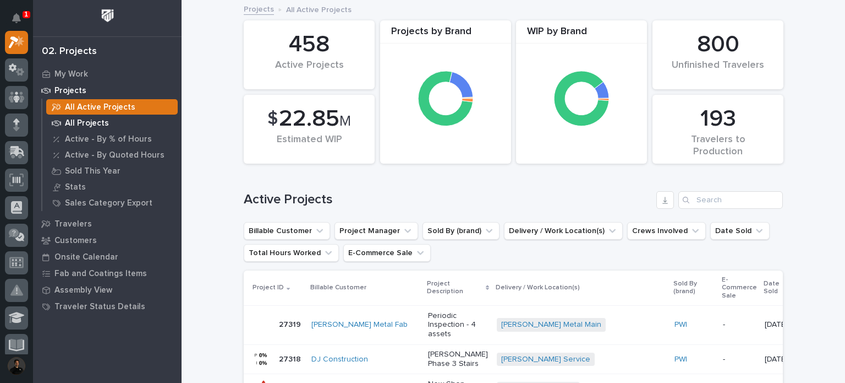
click at [73, 121] on p "All Projects" at bounding box center [87, 123] width 44 height 10
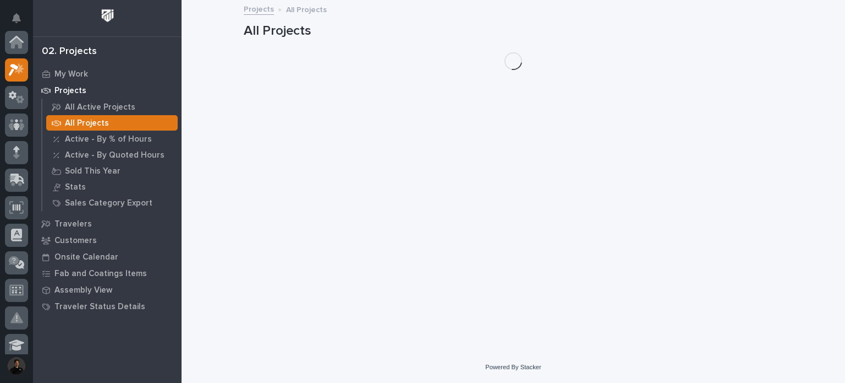
scroll to position [28, 0]
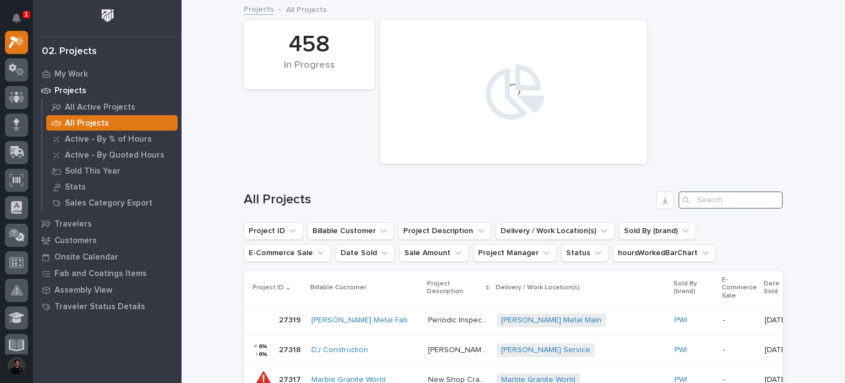
click at [696, 196] on input "Search" at bounding box center [731, 200] width 105 height 18
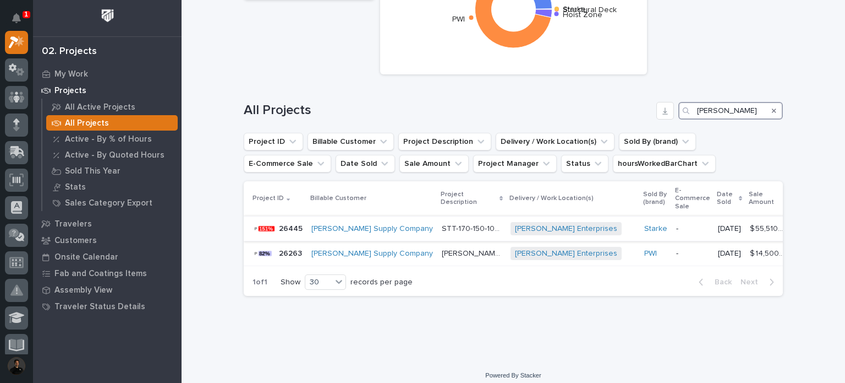
scroll to position [106, 0]
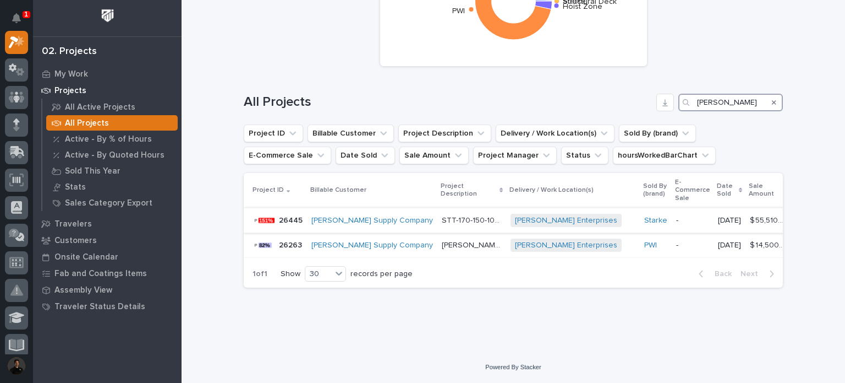
type input "dillon"
click at [442, 214] on p "STT-170-150-108 Poly Wheel, Electrical Panels, Radio Kits" at bounding box center [473, 220] width 62 height 12
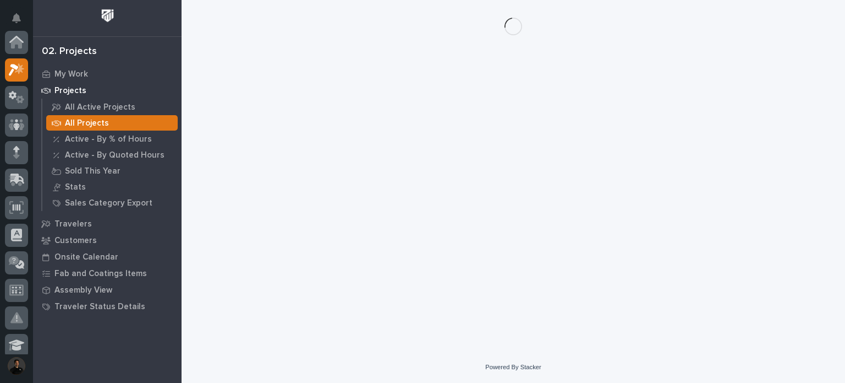
scroll to position [28, 0]
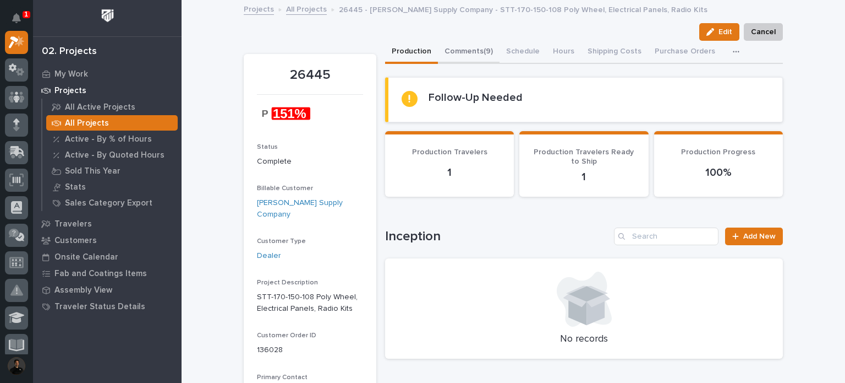
click at [465, 52] on button "Comments (9)" at bounding box center [469, 52] width 62 height 23
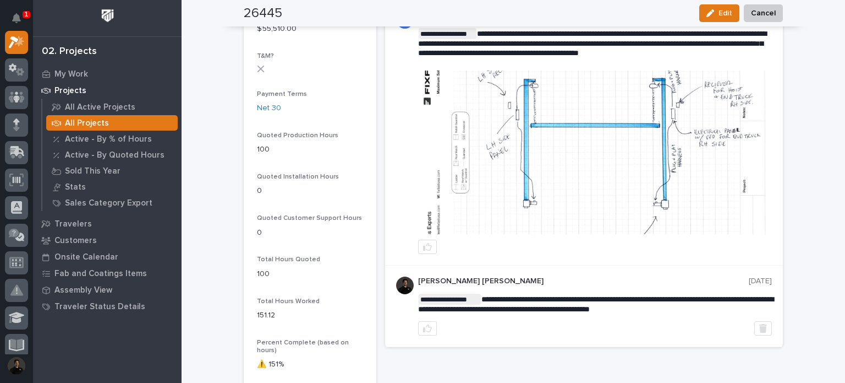
scroll to position [550, 0]
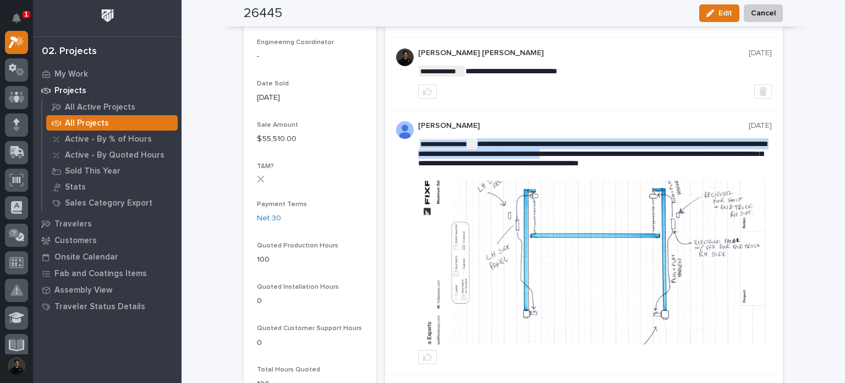
drag, startPoint x: 494, startPoint y: 151, endPoint x: 611, endPoint y: 152, distance: 117.2
click at [610, 151] on span "**********" at bounding box center [592, 153] width 348 height 27
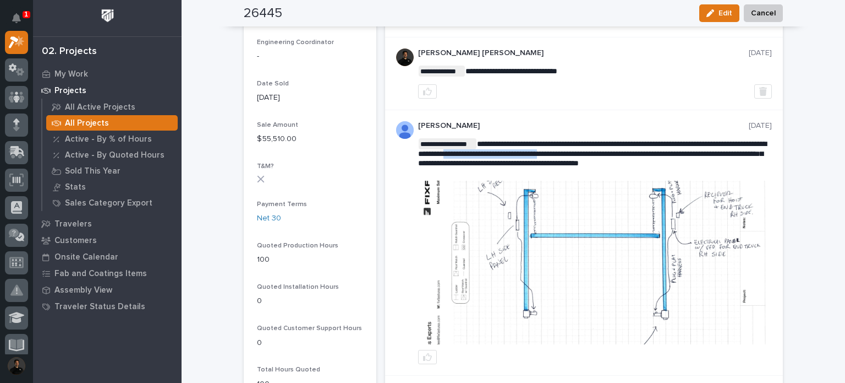
drag, startPoint x: 498, startPoint y: 152, endPoint x: 608, endPoint y: 150, distance: 109.6
click at [608, 150] on span "**********" at bounding box center [592, 153] width 348 height 27
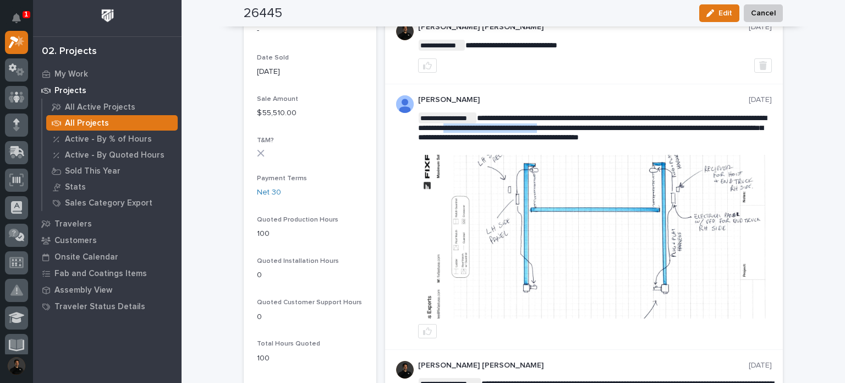
scroll to position [587, 0]
